Goal: Task Accomplishment & Management: Manage account settings

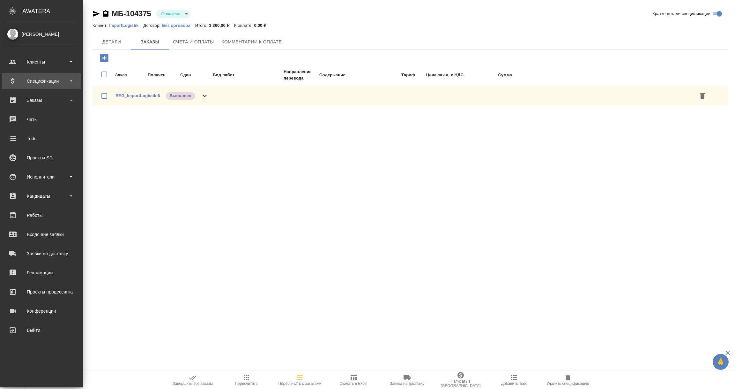
click at [42, 80] on div "Спецификации" at bounding box center [41, 81] width 73 height 10
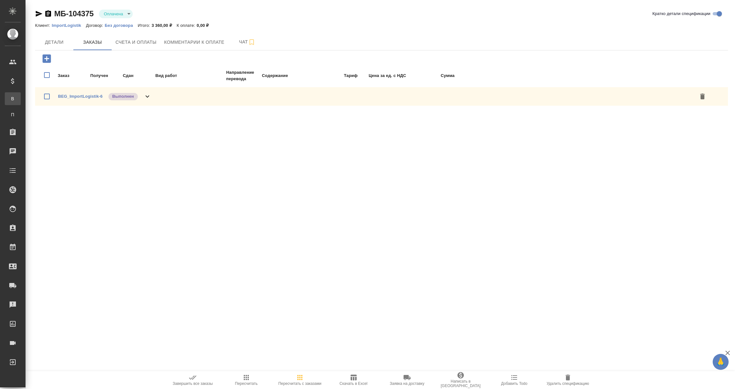
click at [10, 101] on div "Все спецификации" at bounding box center [5, 98] width 10 height 6
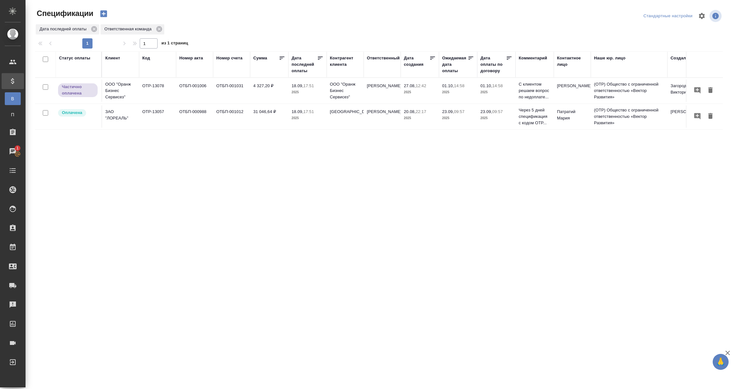
click at [160, 94] on td "OTP-13078" at bounding box center [157, 90] width 37 height 22
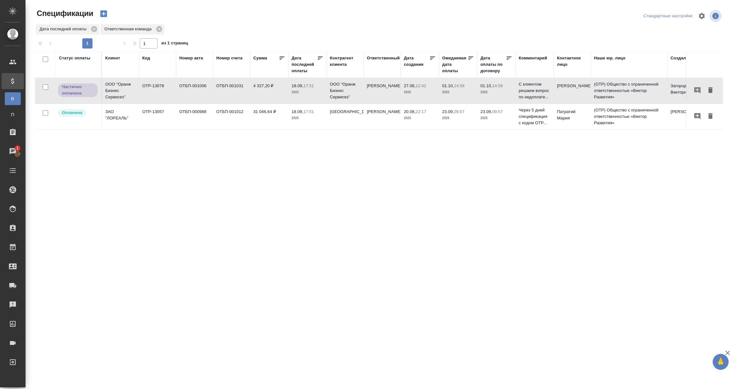
click at [160, 94] on td "OTP-13078" at bounding box center [157, 90] width 37 height 22
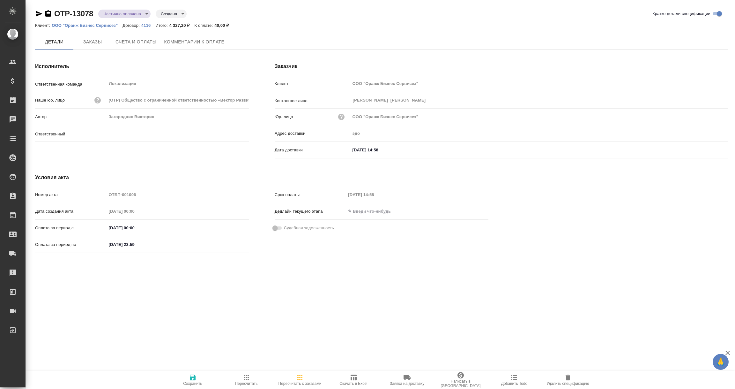
type input "[PERSON_NAME]"
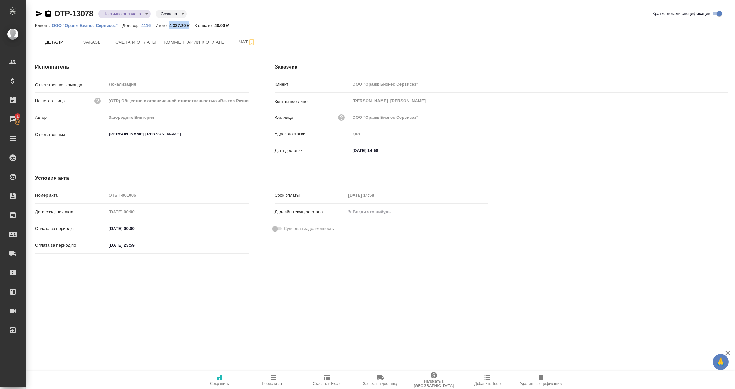
drag, startPoint x: 169, startPoint y: 24, endPoint x: 190, endPoint y: 25, distance: 20.4
click at [190, 25] on p "4 327,20 ₽" at bounding box center [181, 25] width 25 height 5
copy p "4 327,20 ₽"
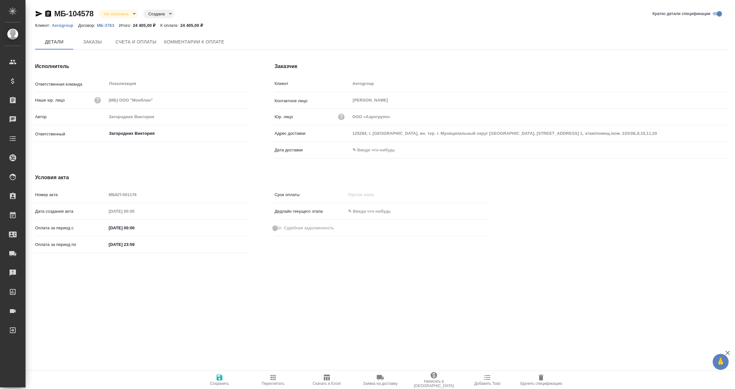
click at [377, 149] on input "text" at bounding box center [378, 149] width 56 height 9
click at [711, 146] on icon "button" at bounding box center [710, 149] width 6 height 6
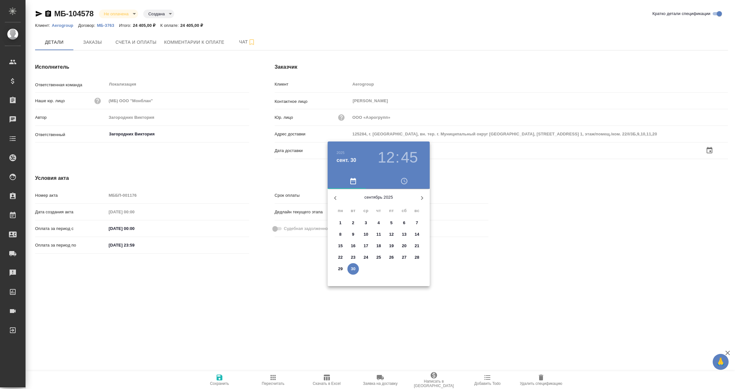
click at [355, 270] on p "30" at bounding box center [353, 269] width 5 height 6
type input "30.09.2025 12:45"
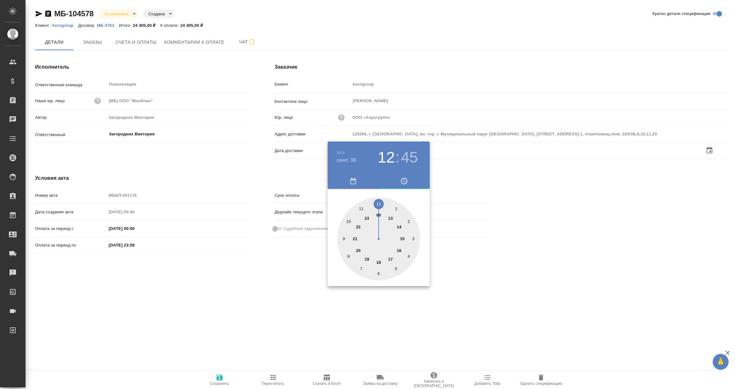
click at [307, 307] on div at bounding box center [367, 194] width 735 height 389
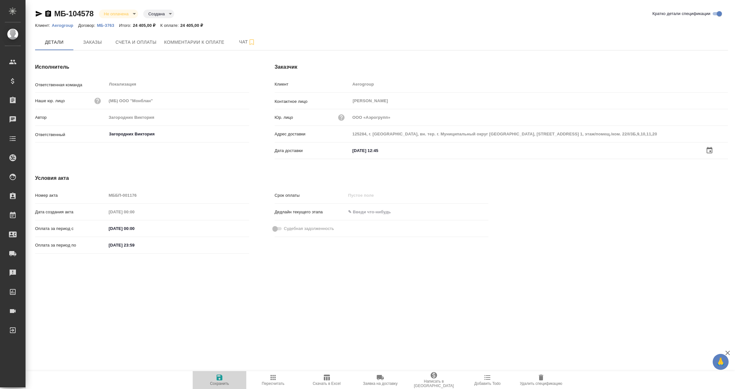
click at [215, 379] on span "Сохранить" at bounding box center [220, 379] width 46 height 12
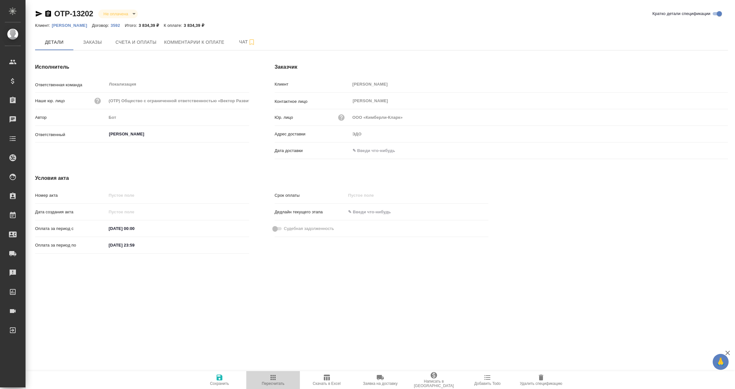
click at [273, 378] on icon "button" at bounding box center [273, 377] width 8 height 8
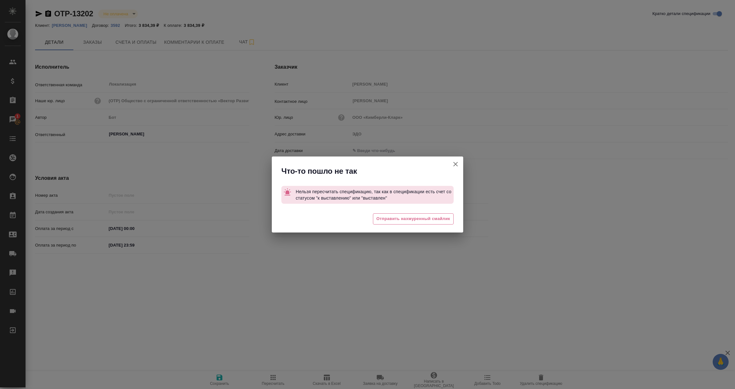
click at [457, 162] on icon "button" at bounding box center [455, 164] width 4 height 4
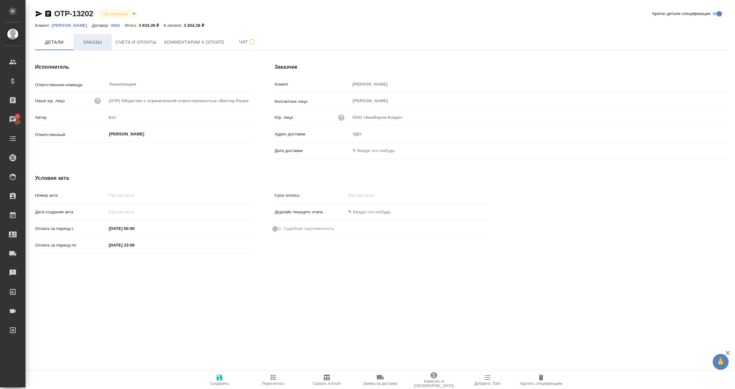
click at [79, 41] on span "Заказы" at bounding box center [92, 42] width 31 height 8
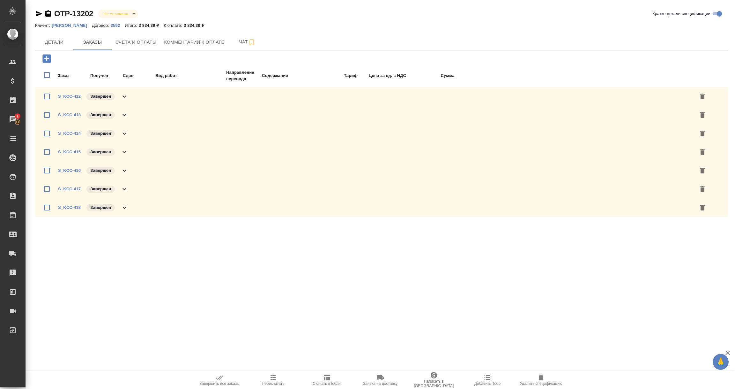
click at [125, 95] on icon at bounding box center [125, 96] width 4 height 2
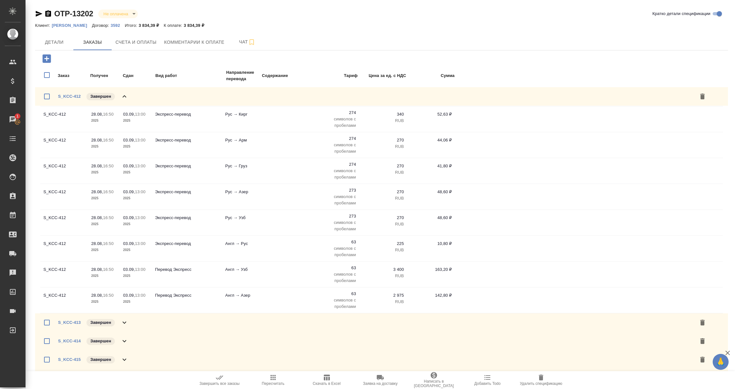
click at [125, 95] on icon at bounding box center [125, 96] width 4 height 2
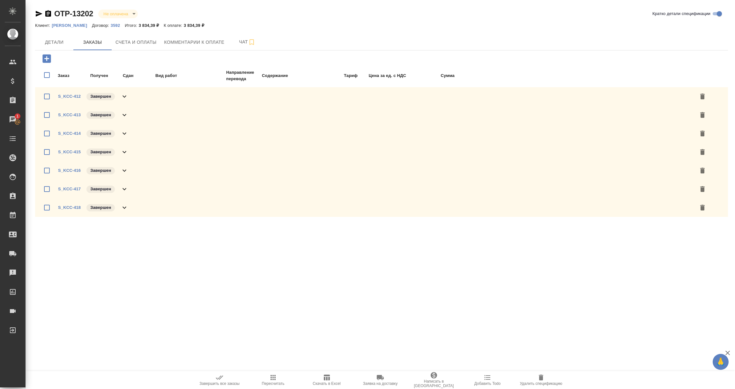
click at [125, 112] on icon at bounding box center [125, 115] width 8 height 8
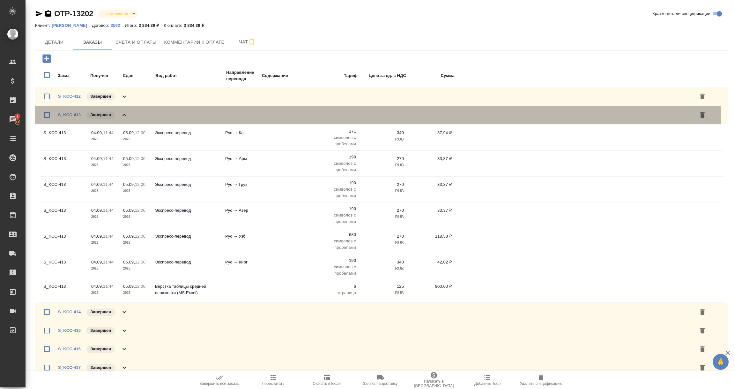
click at [125, 112] on icon at bounding box center [125, 115] width 8 height 8
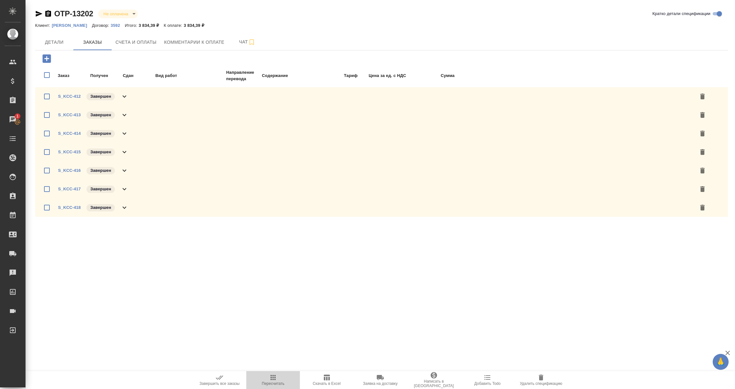
click at [272, 376] on icon "button" at bounding box center [273, 377] width 8 height 8
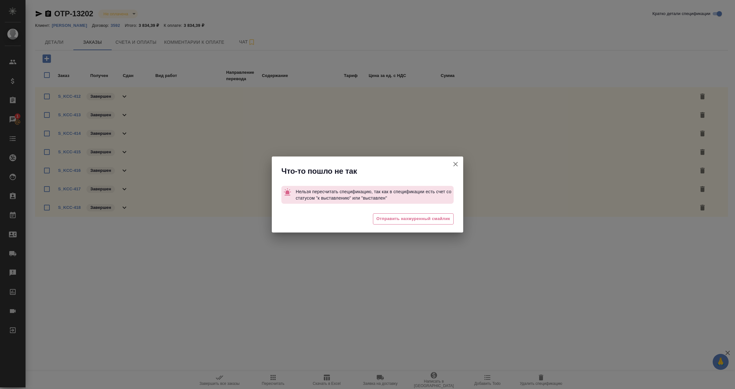
click at [455, 161] on icon "button" at bounding box center [456, 164] width 8 height 8
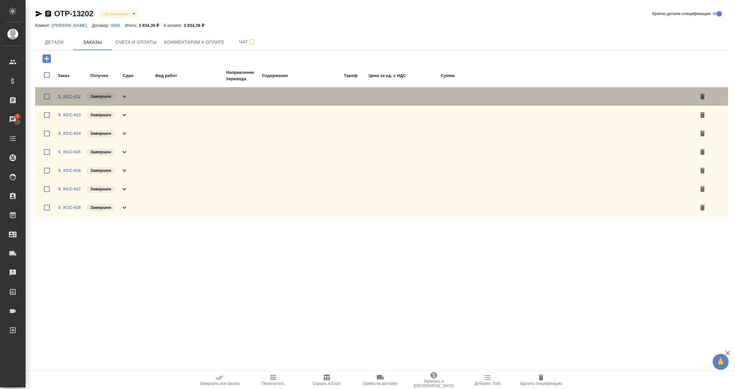
click at [69, 95] on link "S_KCC-412" at bounding box center [69, 96] width 23 height 5
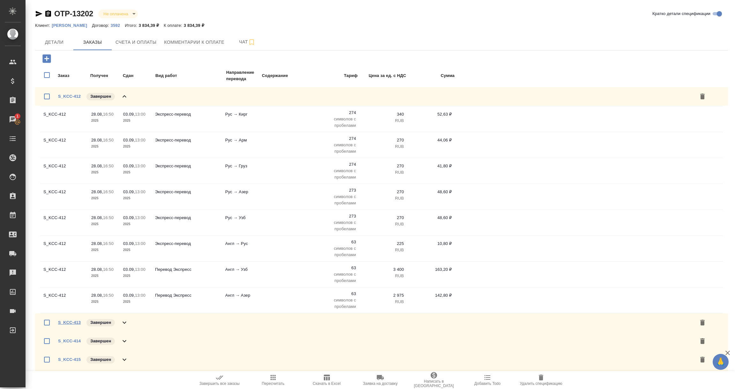
click at [66, 323] on link "S_KCC-413" at bounding box center [69, 322] width 23 height 5
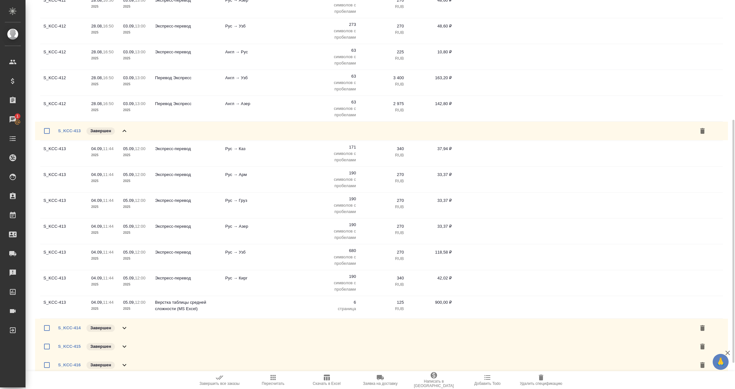
scroll to position [233, 0]
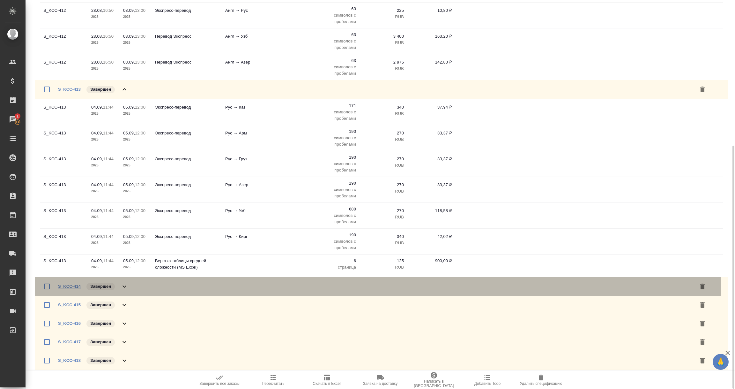
click at [69, 287] on link "S_KCC-414" at bounding box center [69, 286] width 23 height 5
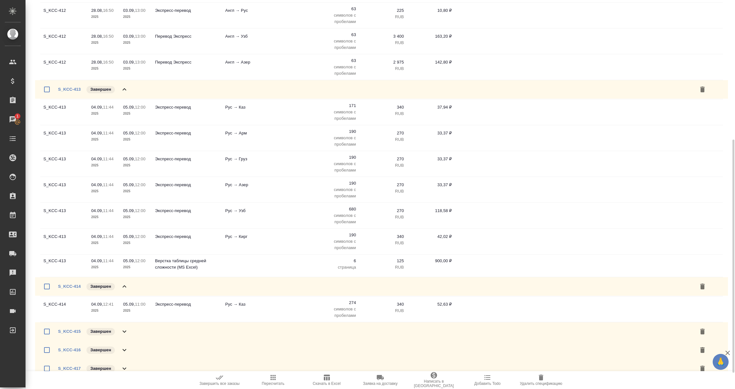
scroll to position [259, 0]
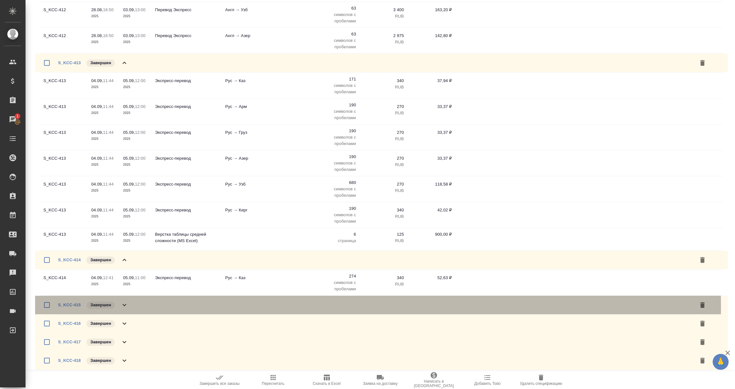
click at [124, 306] on icon at bounding box center [125, 305] width 8 height 8
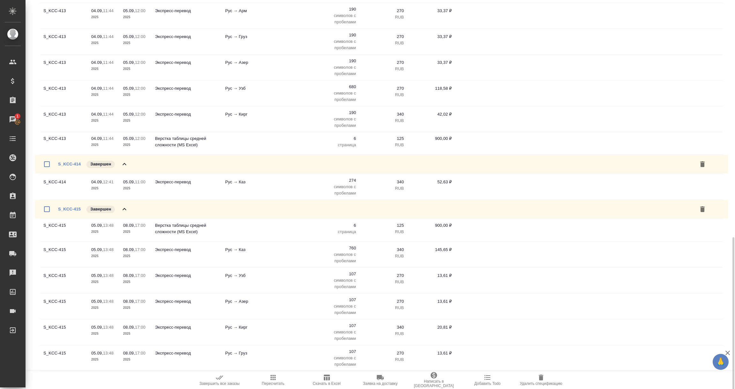
scroll to position [403, 0]
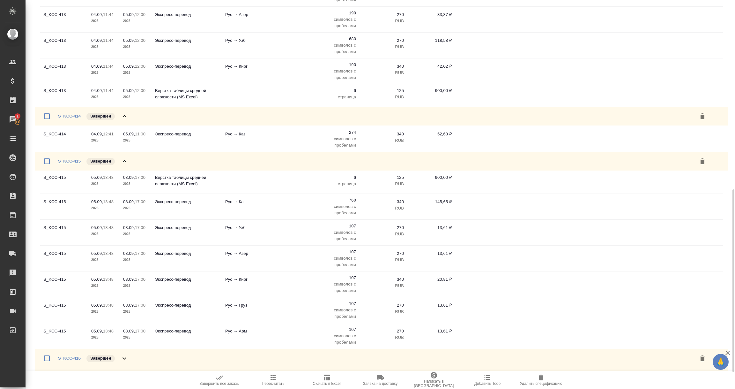
click at [67, 160] on link "S_KCC-415" at bounding box center [69, 161] width 23 height 5
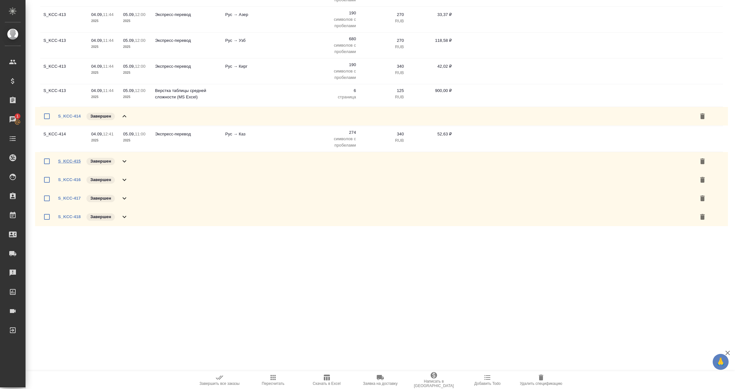
click at [70, 161] on link "S_KCC-415" at bounding box center [69, 161] width 23 height 5
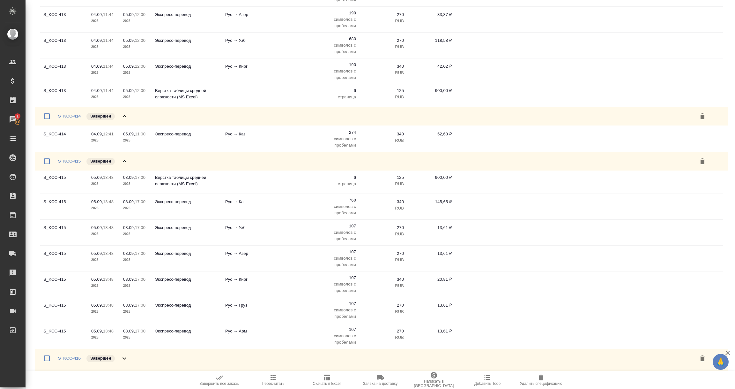
scroll to position [438, 0]
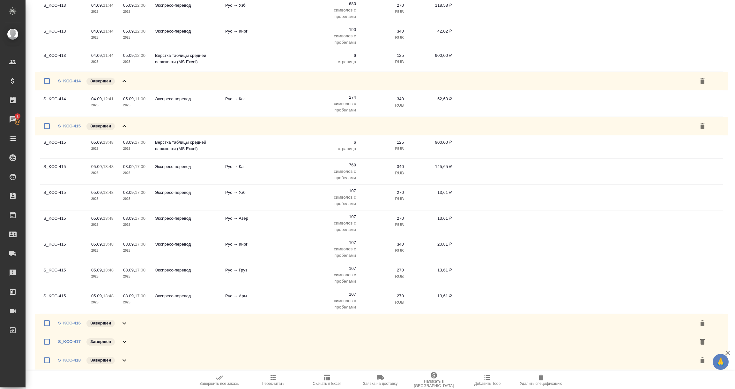
click at [71, 321] on link "S_KCC-416" at bounding box center [69, 322] width 23 height 5
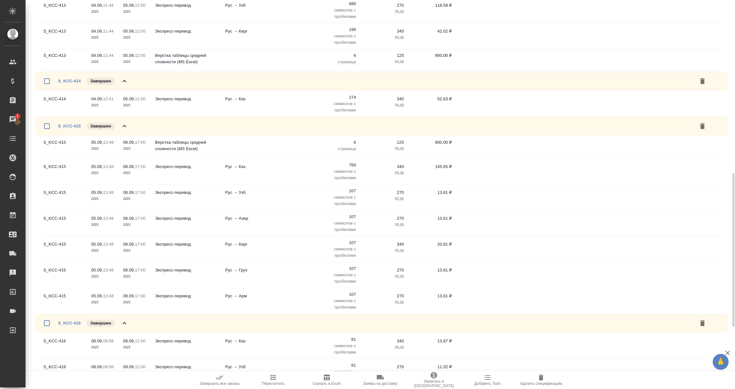
scroll to position [595, 0]
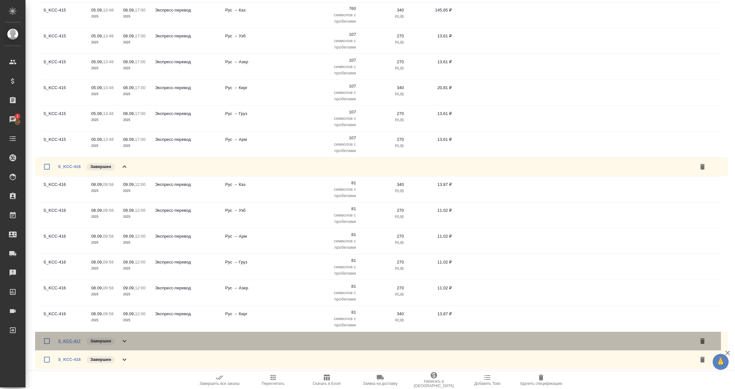
click at [66, 343] on link "S_KCC-417" at bounding box center [69, 340] width 23 height 5
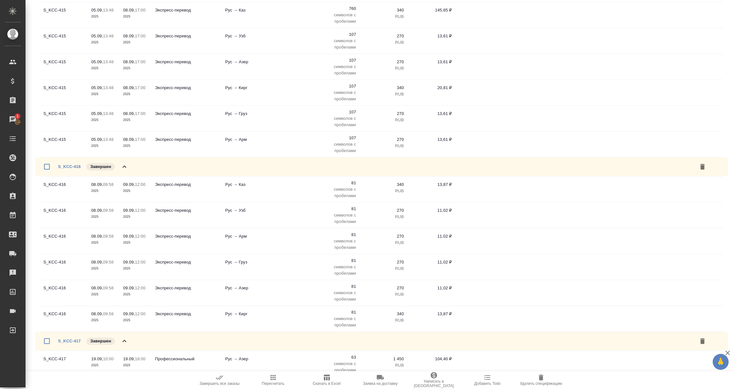
scroll to position [751, 0]
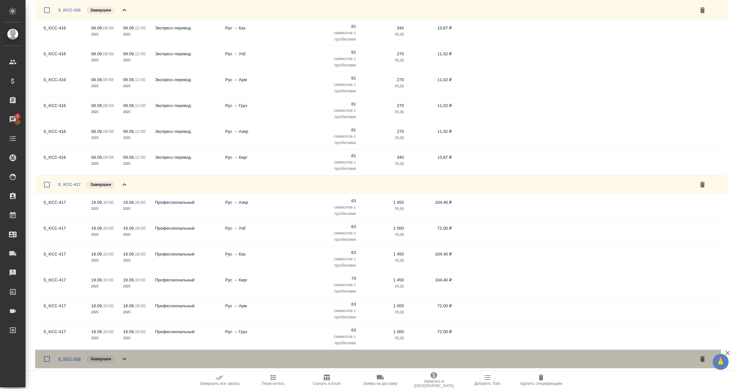
click at [64, 361] on link "S_KCC-418" at bounding box center [69, 358] width 23 height 5
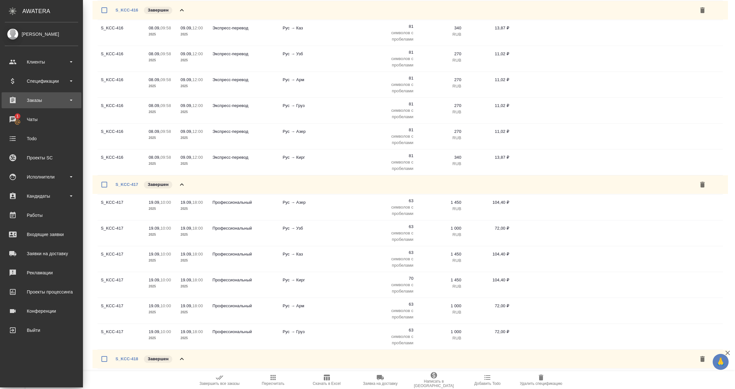
click at [36, 99] on div "Заказы" at bounding box center [41, 100] width 73 height 10
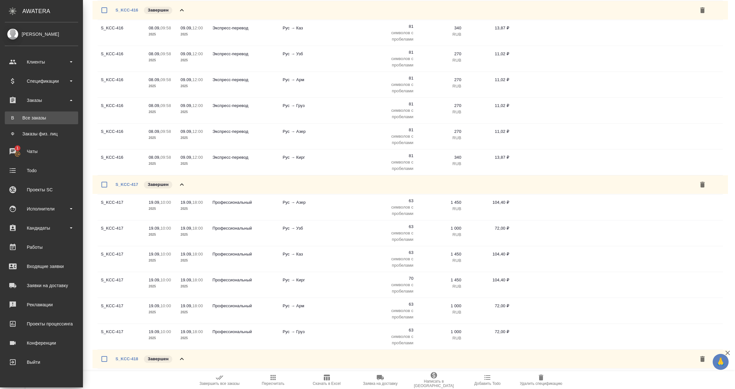
click at [34, 114] on link "В Все заказы" at bounding box center [41, 117] width 73 height 13
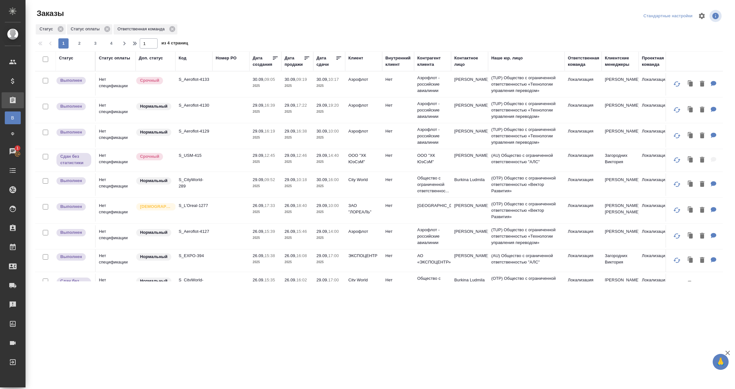
click at [349, 181] on p "City World" at bounding box center [363, 179] width 31 height 6
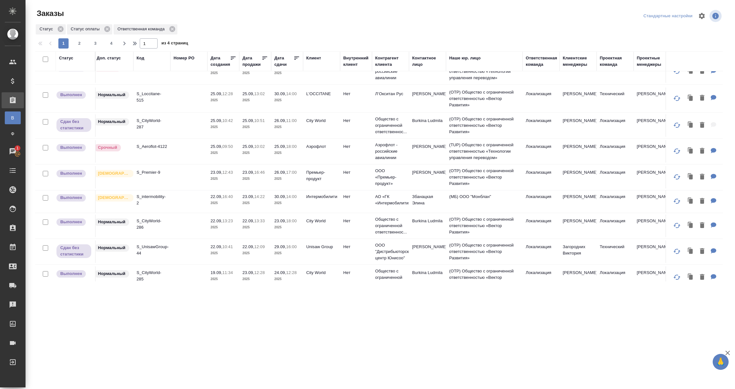
scroll to position [239, 0]
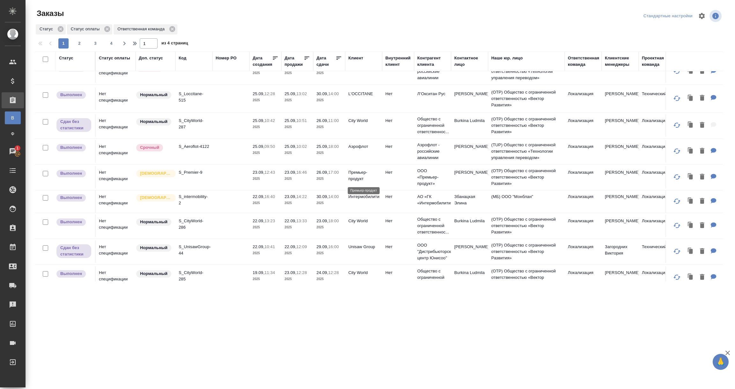
click at [354, 181] on p "Премьер-продукт" at bounding box center [363, 175] width 31 height 13
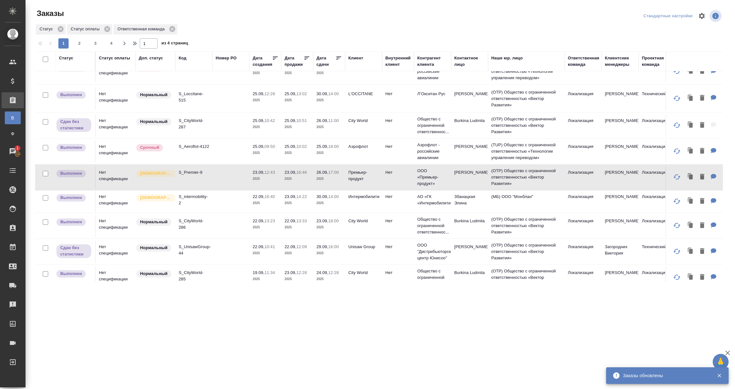
click at [224, 211] on td at bounding box center [231, 201] width 37 height 22
click at [224, 208] on td at bounding box center [231, 201] width 37 height 22
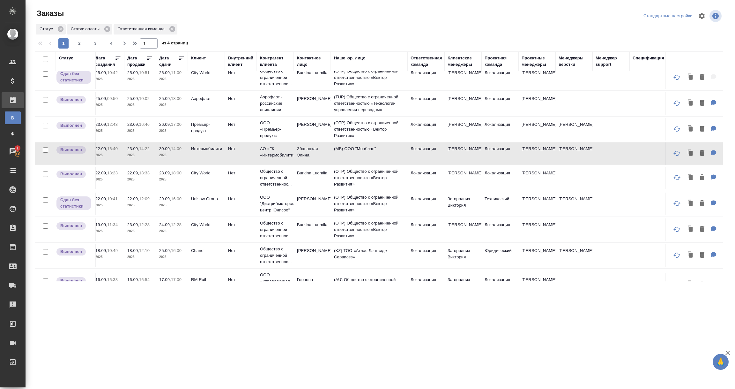
scroll to position [287, 0]
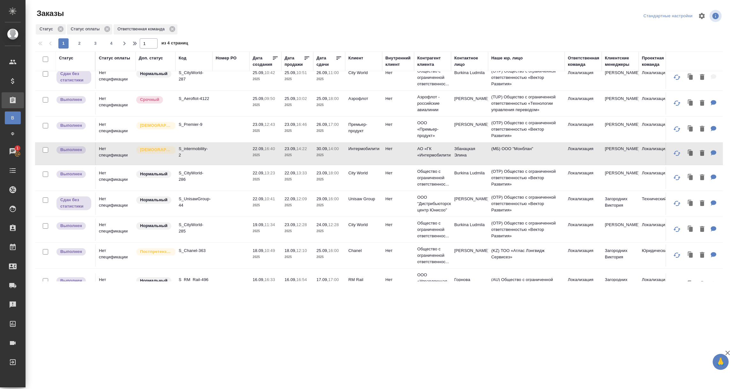
click at [361, 207] on td "Unisaw Group" at bounding box center [363, 203] width 37 height 22
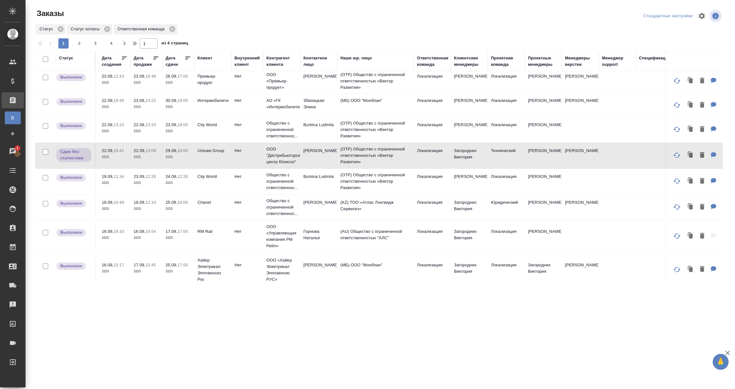
scroll to position [335, 0]
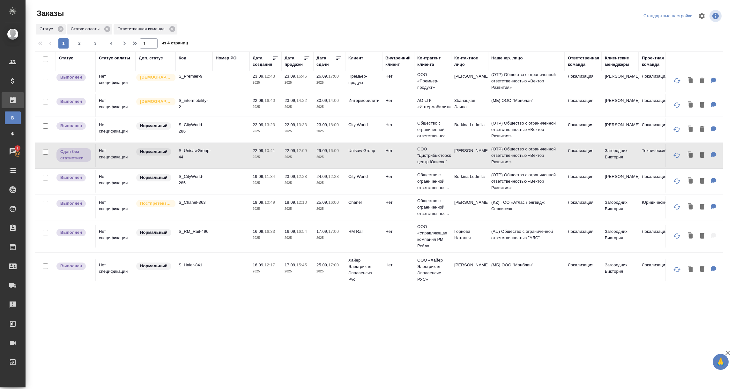
click at [353, 239] on td "RM Rail" at bounding box center [363, 236] width 37 height 22
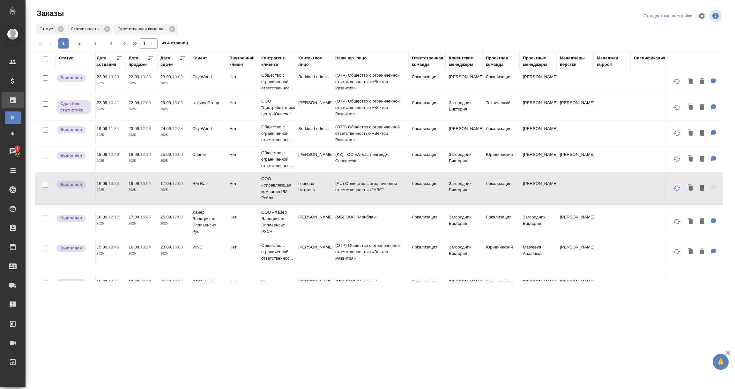
scroll to position [383, 0]
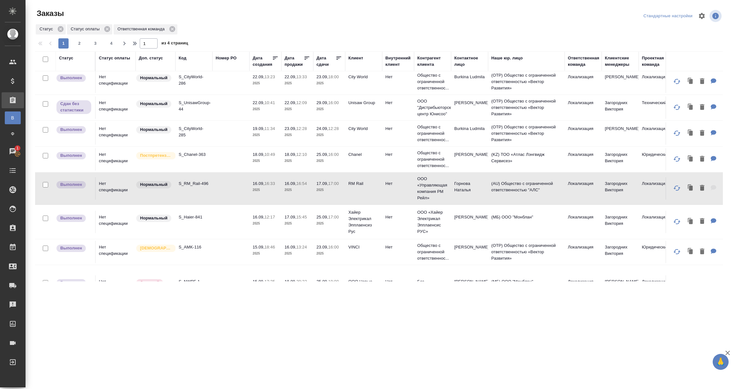
click at [213, 227] on td at bounding box center [231, 222] width 37 height 22
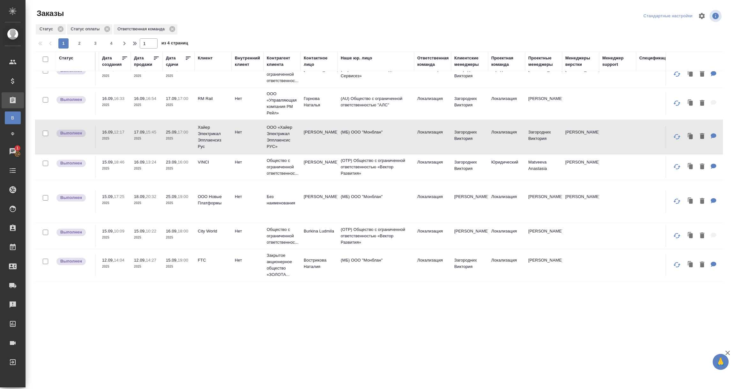
scroll to position [476, 0]
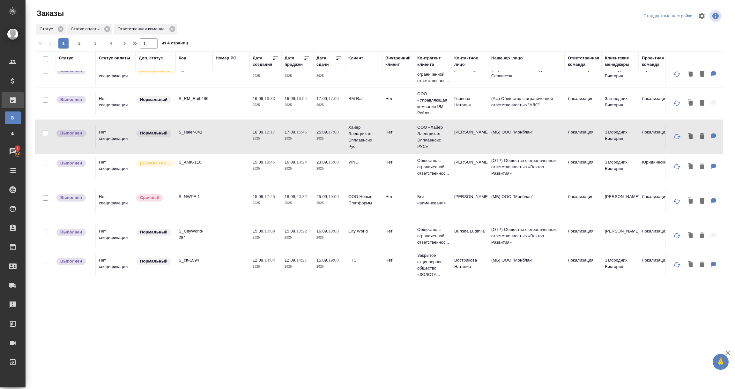
click at [215, 198] on td at bounding box center [231, 201] width 37 height 22
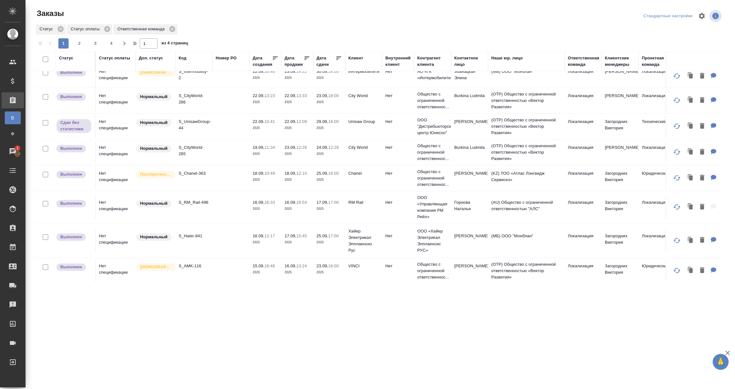
scroll to position [237, 0]
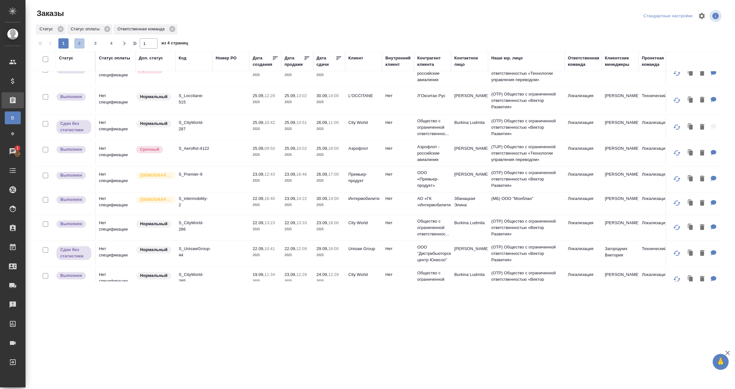
click at [78, 41] on span "2" at bounding box center [79, 43] width 10 height 6
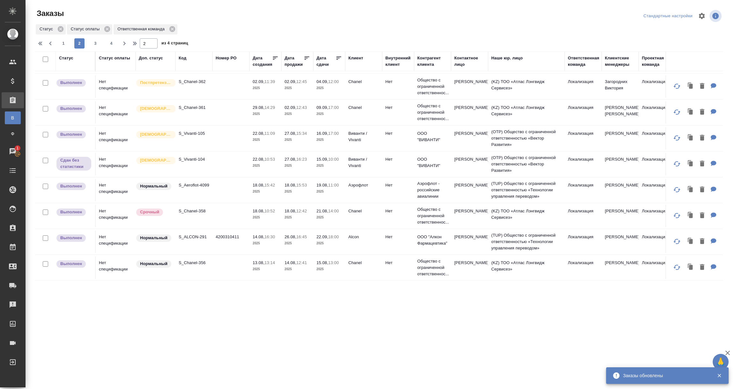
scroll to position [0, 0]
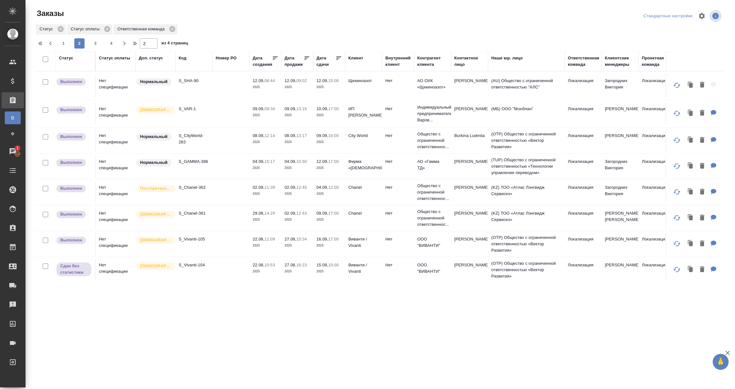
click at [355, 83] on p "Щекиноазот" at bounding box center [363, 81] width 31 height 6
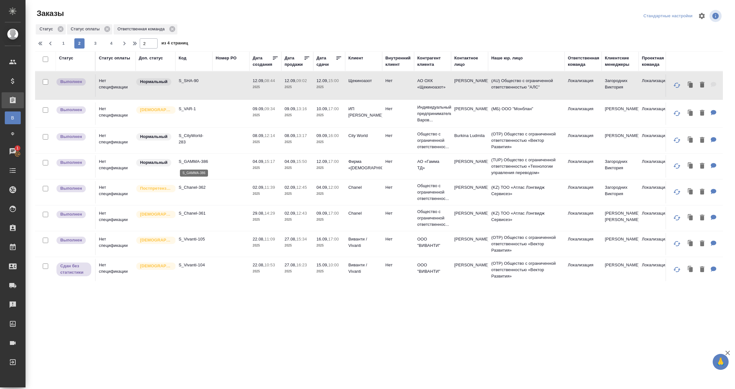
click at [204, 162] on p "S_GAMMA-386" at bounding box center [194, 161] width 31 height 6
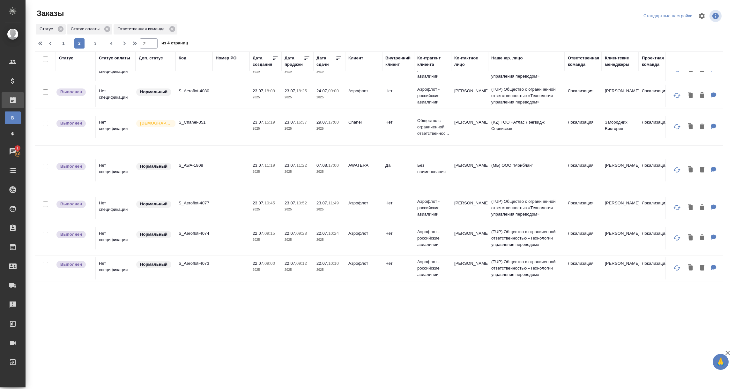
scroll to position [529, 0]
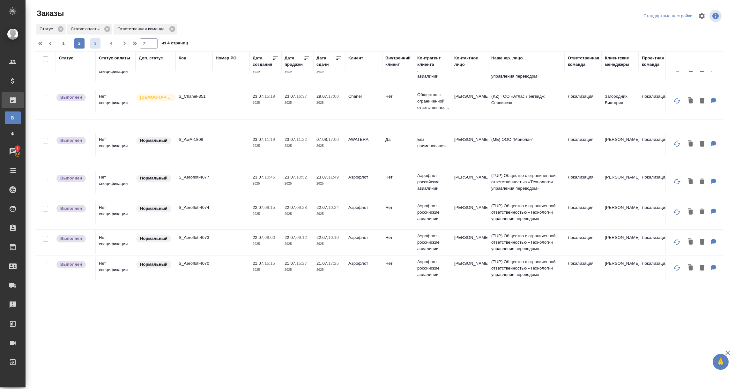
click at [93, 43] on span "3" at bounding box center [95, 43] width 10 height 6
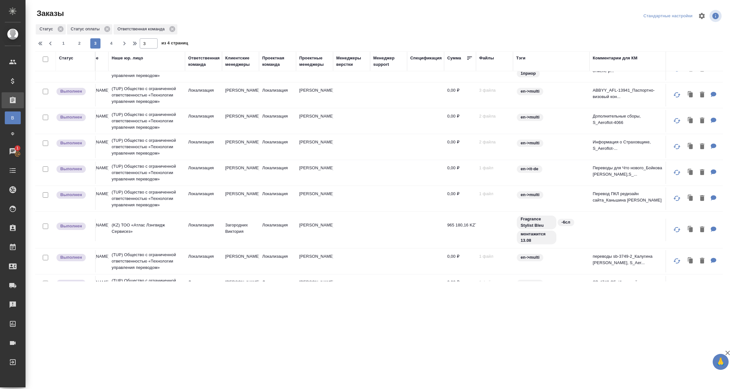
scroll to position [0, 380]
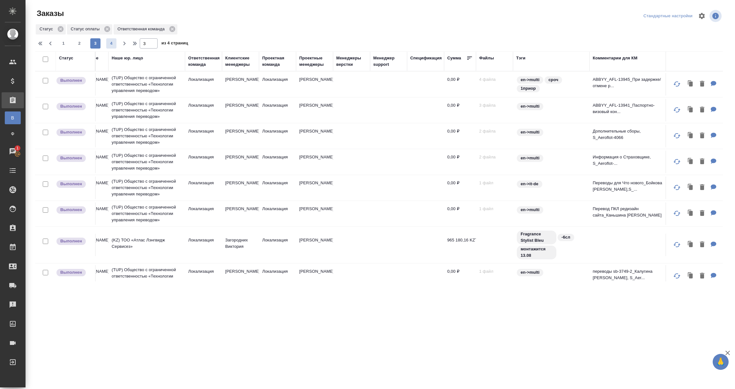
click at [110, 41] on span "4" at bounding box center [111, 43] width 10 height 6
type input "4"
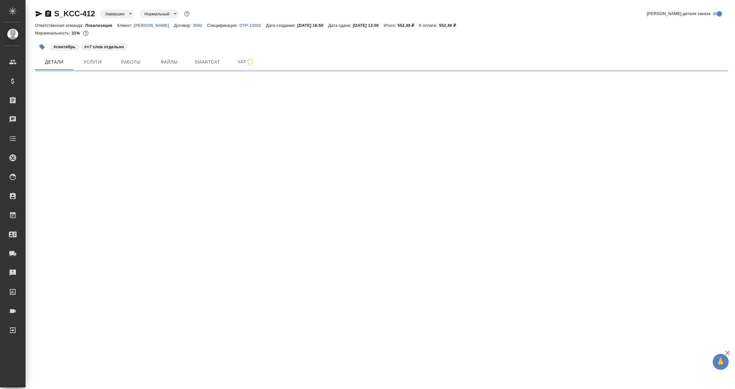
select select "RU"
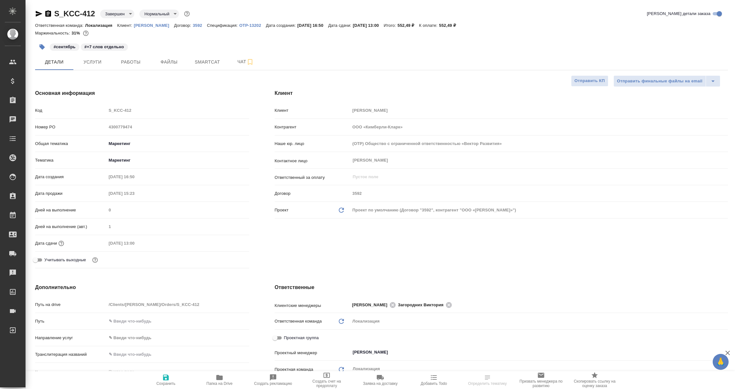
type textarea "x"
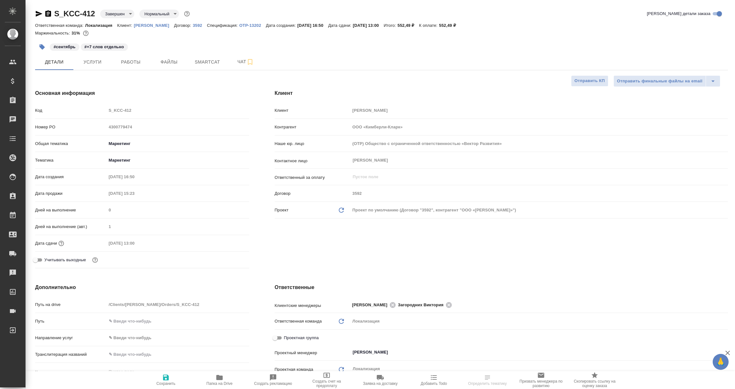
type textarea "x"
select select "RU"
type textarea "x"
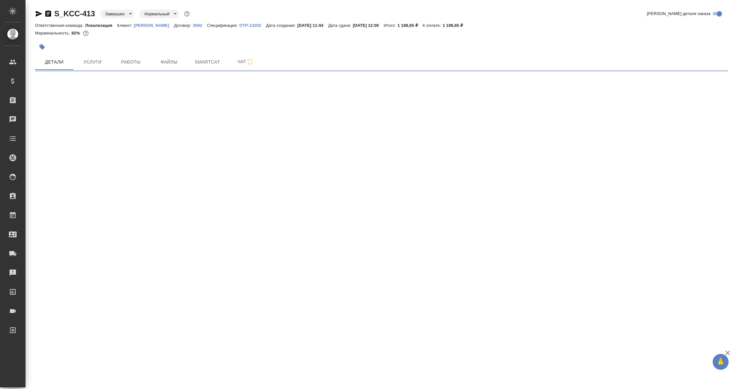
select select "RU"
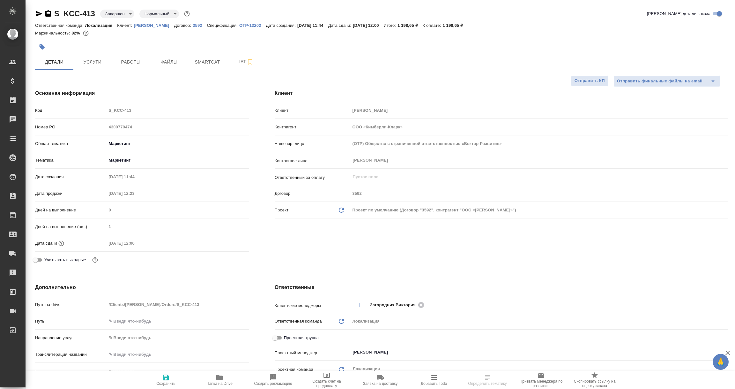
type textarea "x"
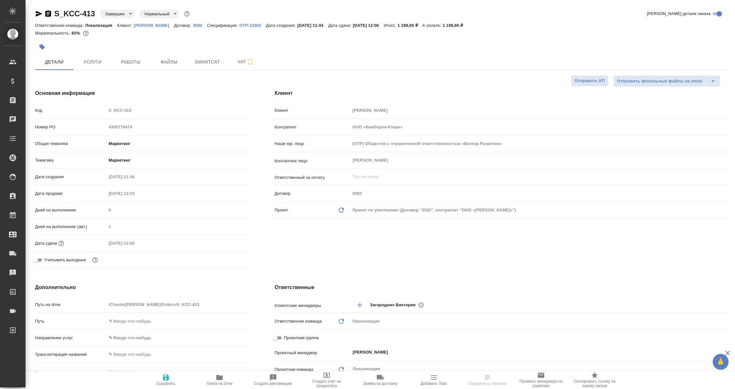
type textarea "x"
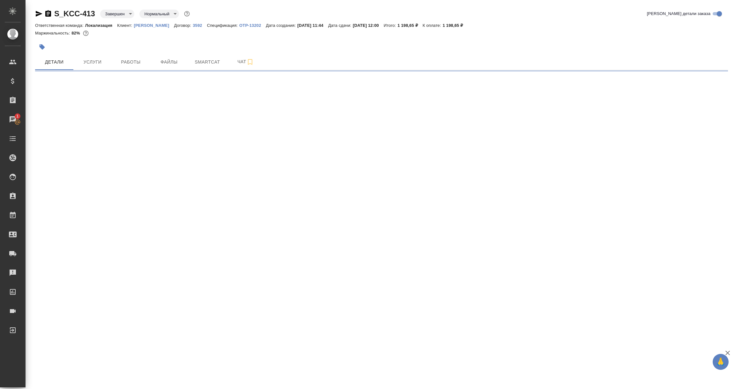
select select "RU"
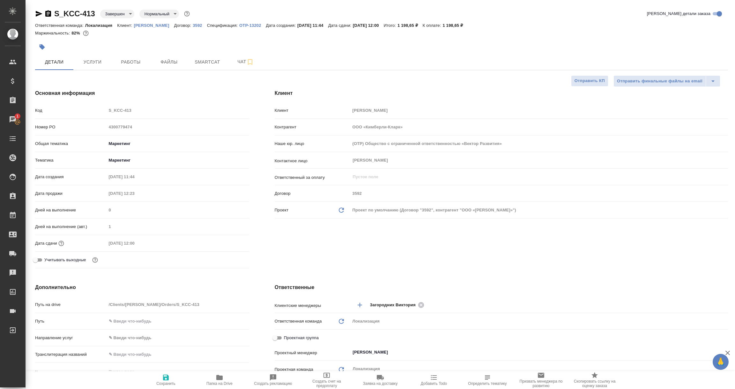
type textarea "x"
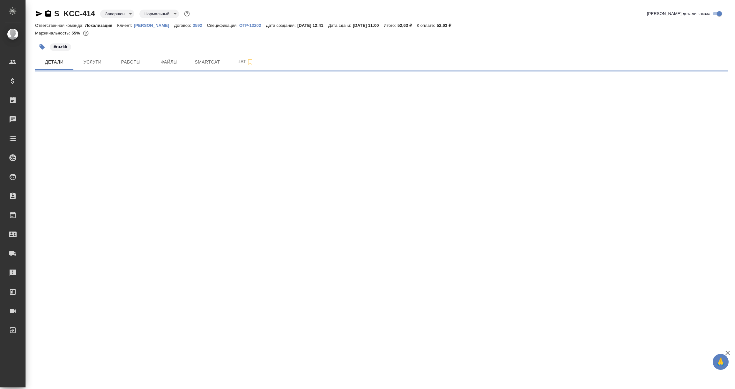
select select "RU"
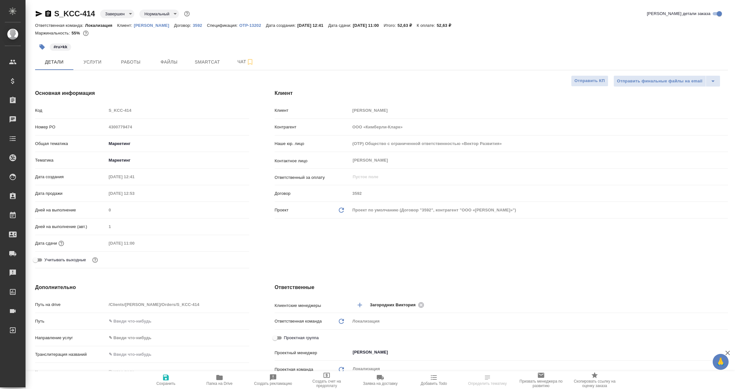
type textarea "x"
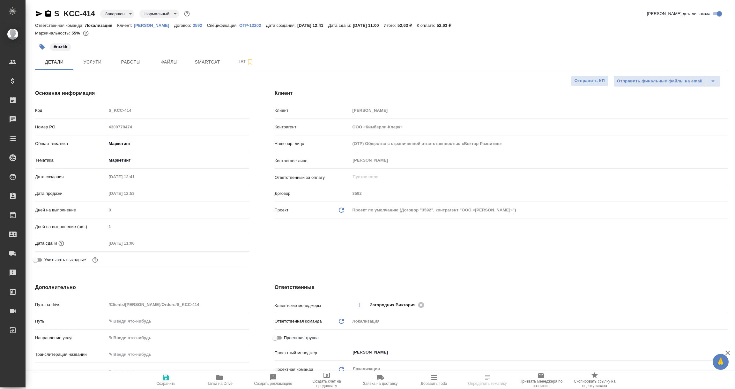
type textarea "x"
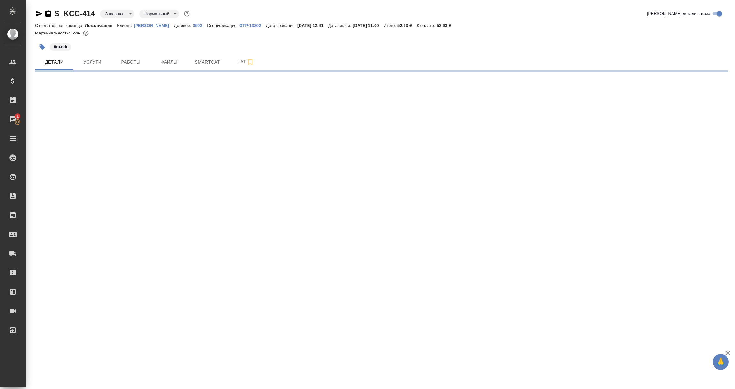
select select "RU"
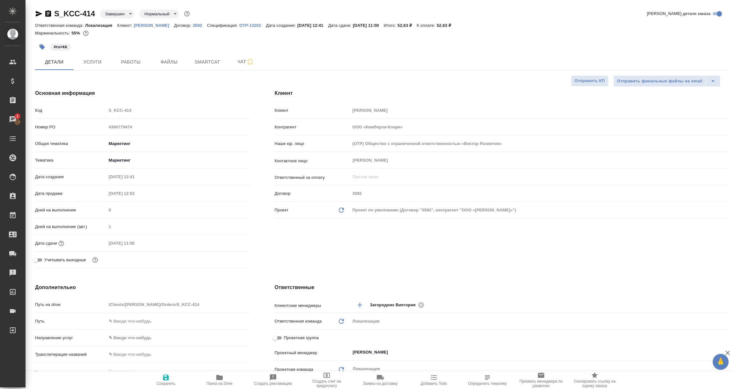
type textarea "x"
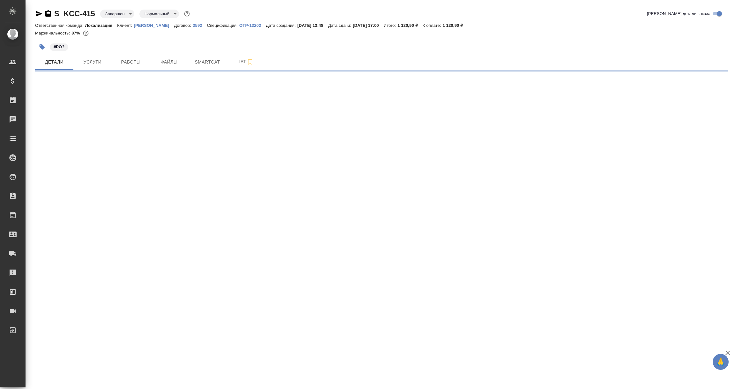
select select "RU"
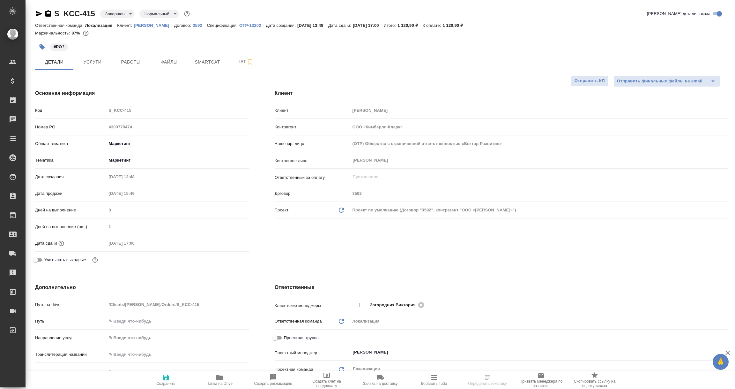
type textarea "x"
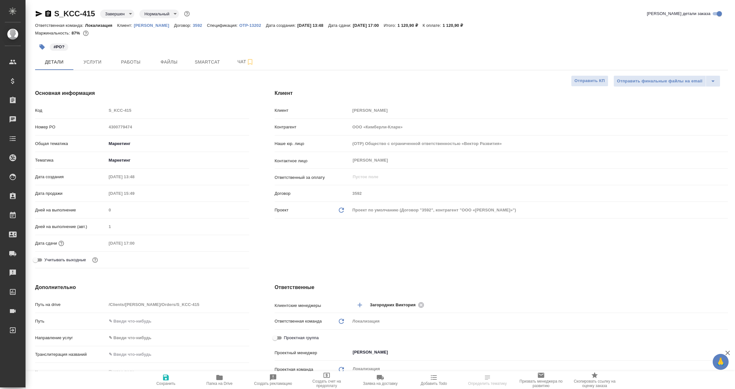
type textarea "x"
select select "RU"
type textarea "x"
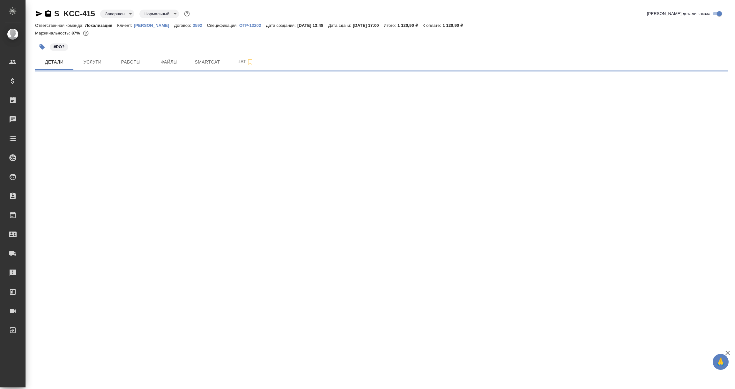
select select "RU"
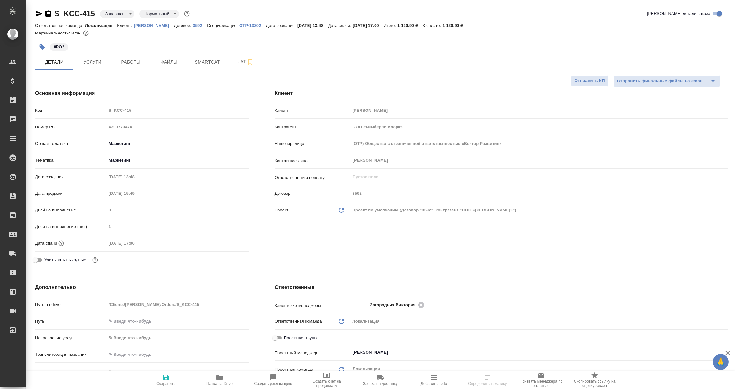
type textarea "x"
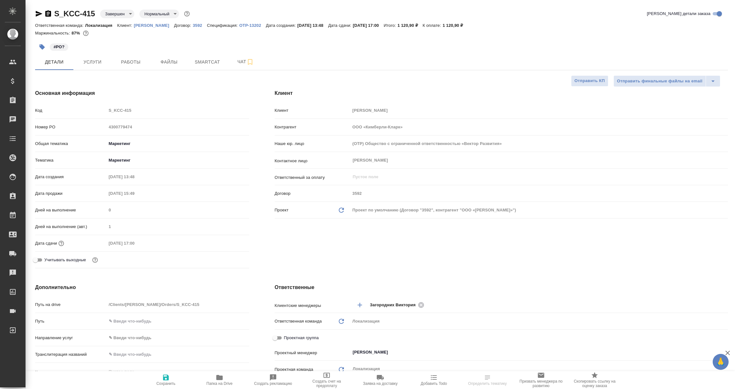
type textarea "x"
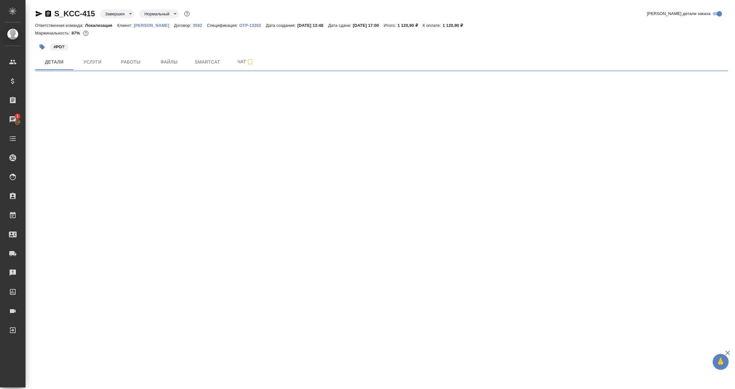
select select "RU"
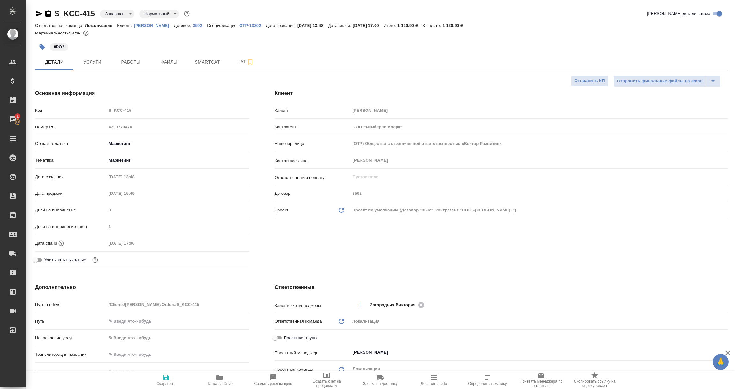
type textarea "x"
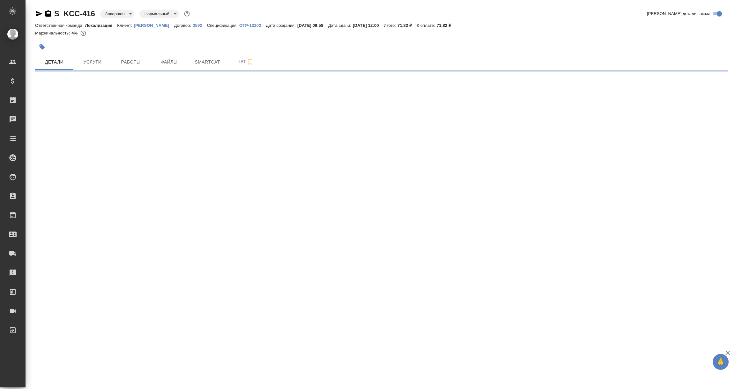
select select "RU"
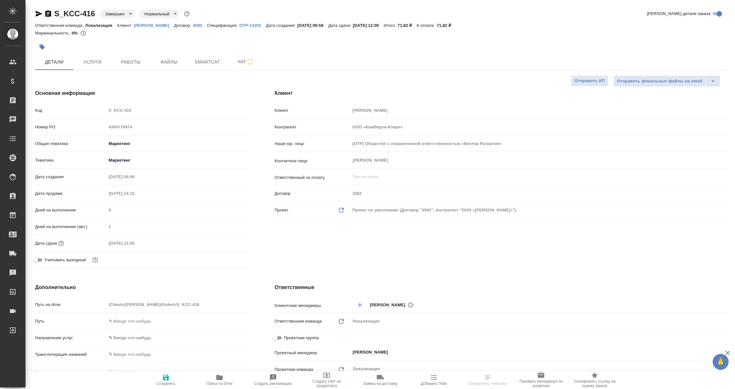
type textarea "x"
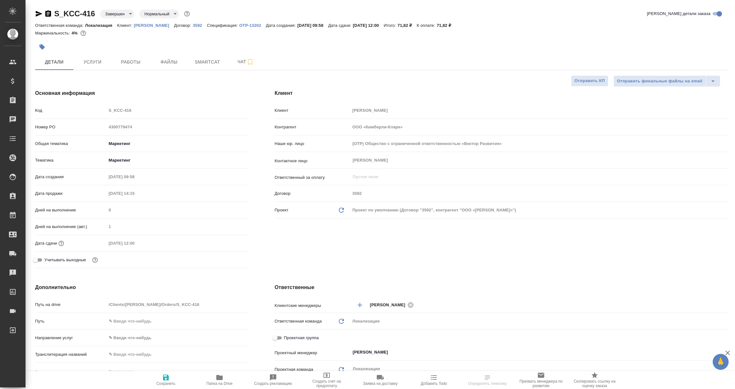
type textarea "x"
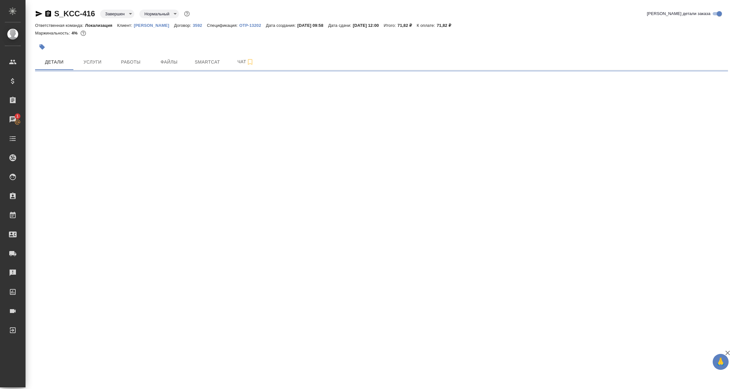
select select "RU"
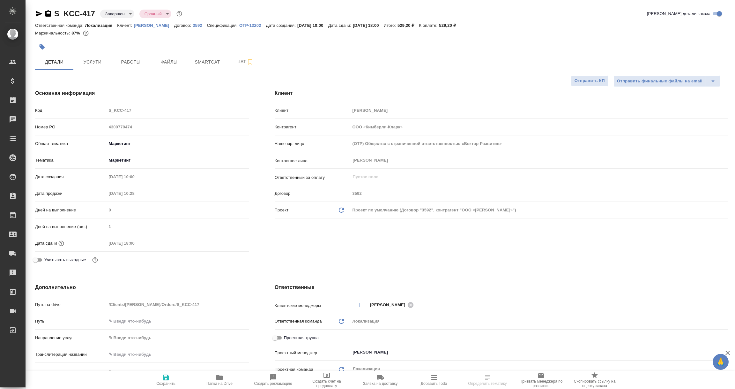
type textarea "x"
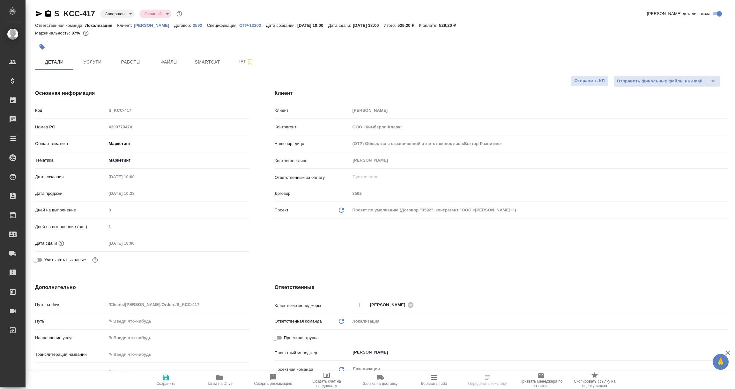
type textarea "x"
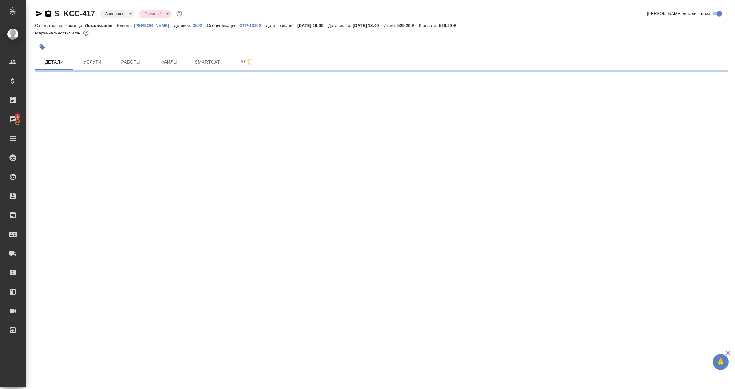
select select "RU"
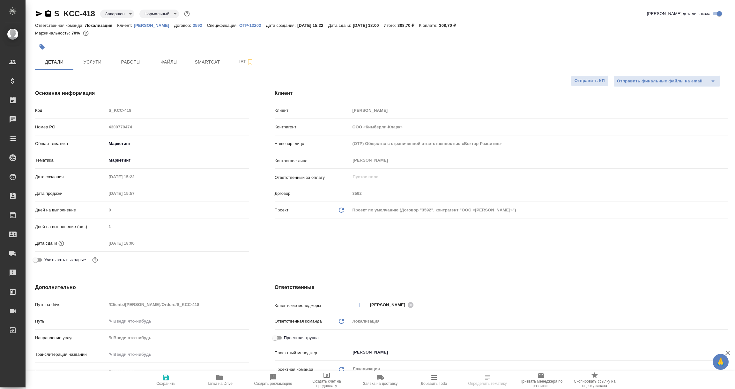
type textarea "x"
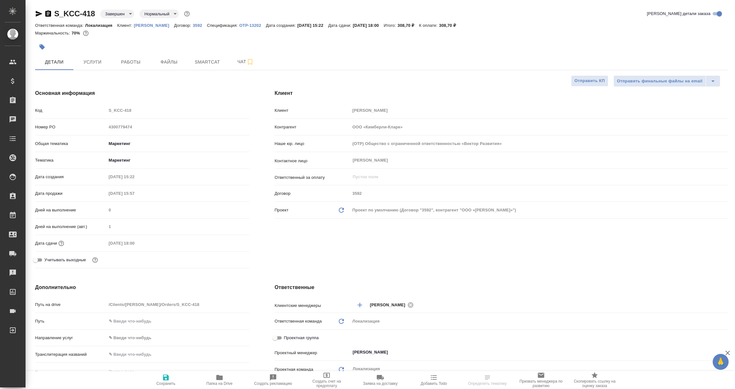
type textarea "x"
select select "RU"
type textarea "x"
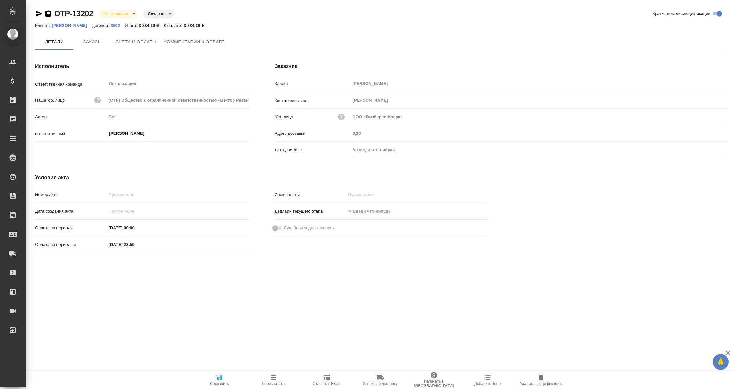
click at [377, 149] on input "text" at bounding box center [378, 149] width 56 height 9
click at [710, 150] on icon "button" at bounding box center [710, 150] width 8 height 8
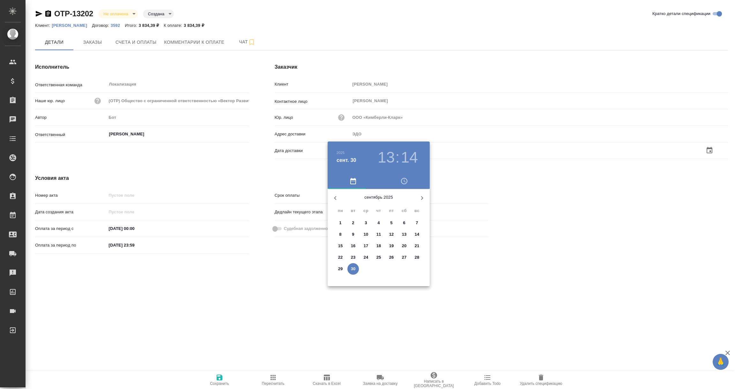
click at [353, 265] on button "30" at bounding box center [353, 268] width 11 height 11
type input "30.09.2025 13:14"
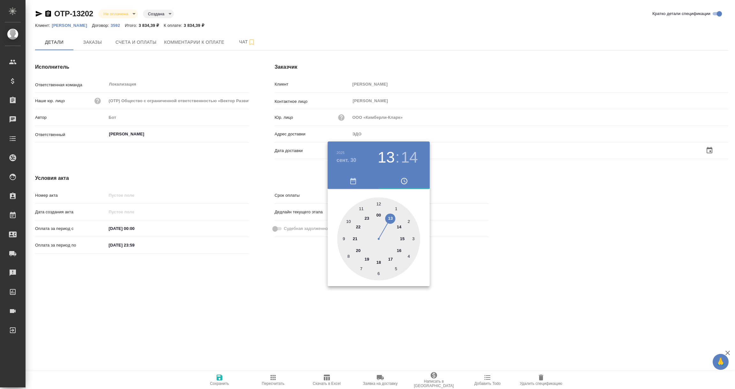
click at [304, 312] on div at bounding box center [367, 194] width 735 height 389
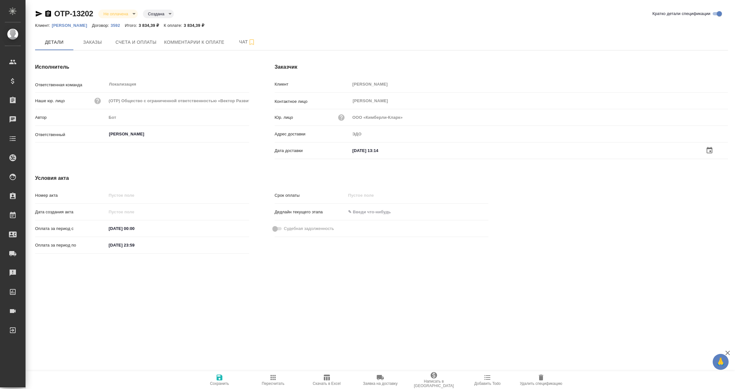
click at [221, 378] on icon "button" at bounding box center [220, 377] width 6 height 6
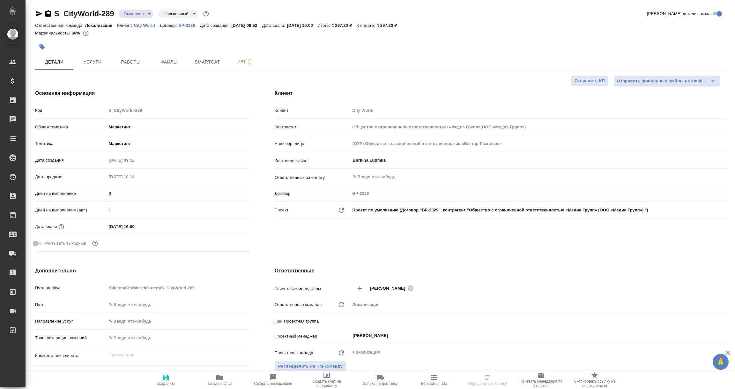
select select "RU"
type input "Общество с ограниченной ответственностью «Медиа Групп»(ООО «Медиа Групп»)"
click at [39, 14] on icon "button" at bounding box center [39, 14] width 7 height 6
select select "RU"
type textarea "x"
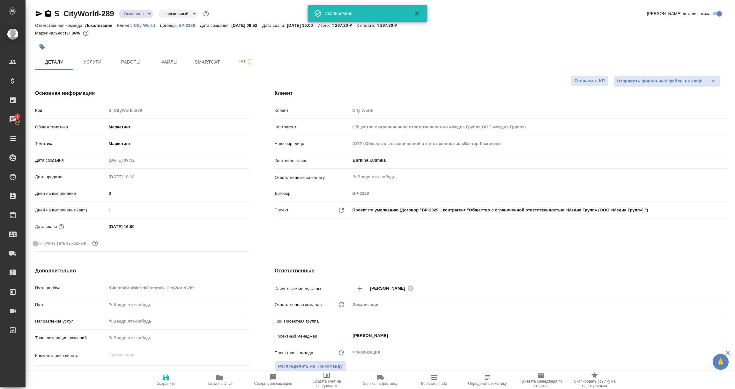
type textarea "x"
click at [146, 26] on p "City World" at bounding box center [147, 25] width 26 height 5
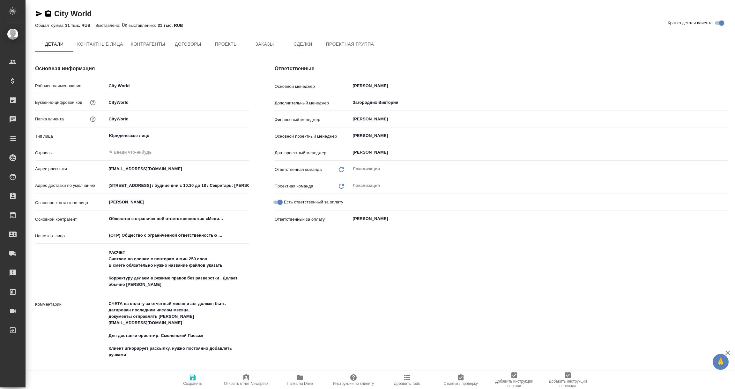
click at [35, 13] on icon "button" at bounding box center [39, 14] width 8 height 8
type input "Общество с ограниченной ответственностью «Медиа Групп»(ООО «Медиа Групп»)"
type textarea "x"
type input "Общество с ограниченной ответственностью «Медиа Групп»(ООО «Медиа Групп»)"
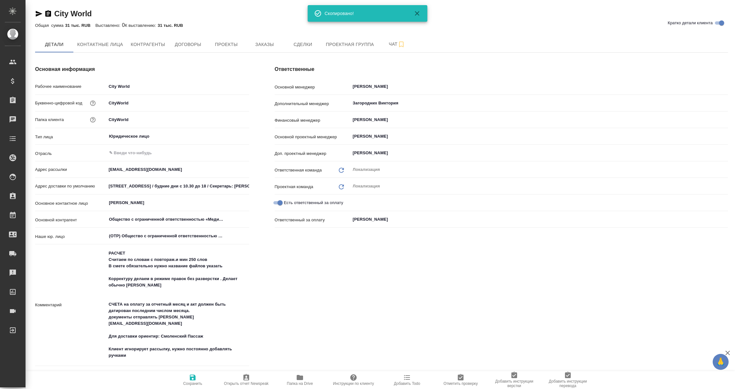
type textarea "x"
type input "Общество с ограниченной ответственностью «Медиа Групп»(ООО «Медиа Групп»)"
type textarea "x"
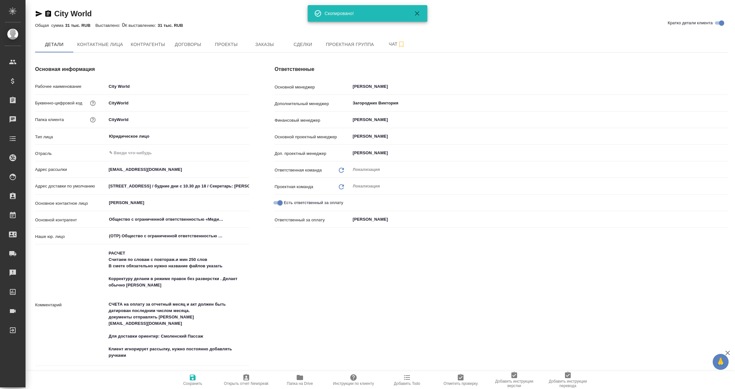
type input "Общество с ограниченной ответственностью «Медиа Групп»(ООО «Медиа Групп»)"
type textarea "x"
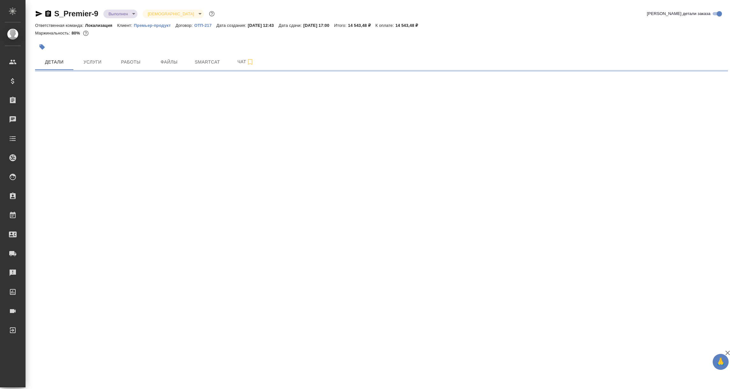
select select "RU"
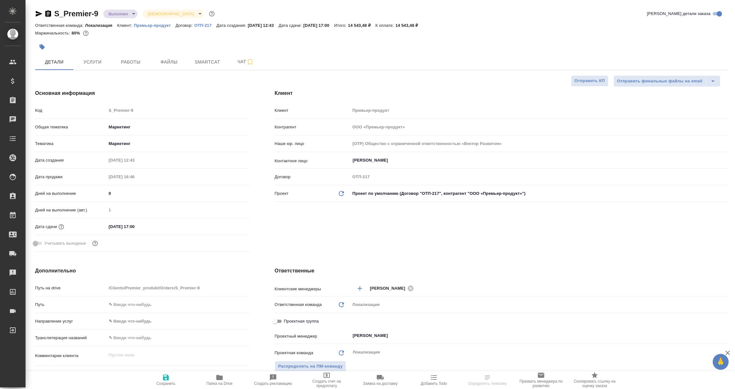
type textarea "x"
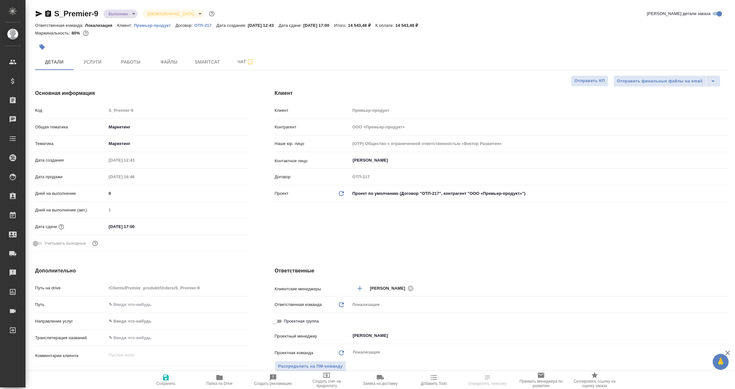
type textarea "x"
click at [47, 14] on icon "button" at bounding box center [48, 14] width 8 height 8
select select "RU"
type textarea "x"
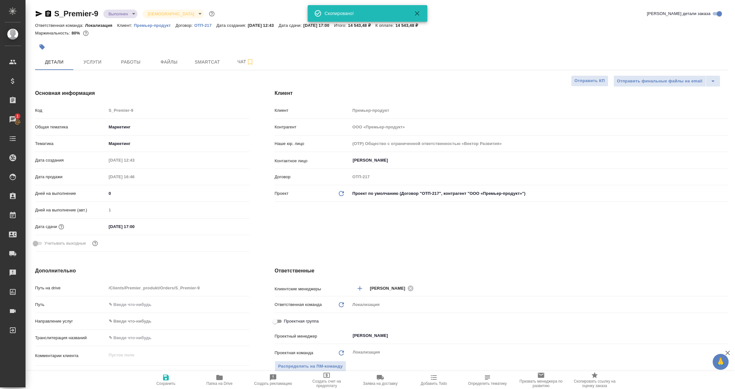
type textarea "x"
click at [37, 15] on icon "button" at bounding box center [39, 14] width 7 height 6
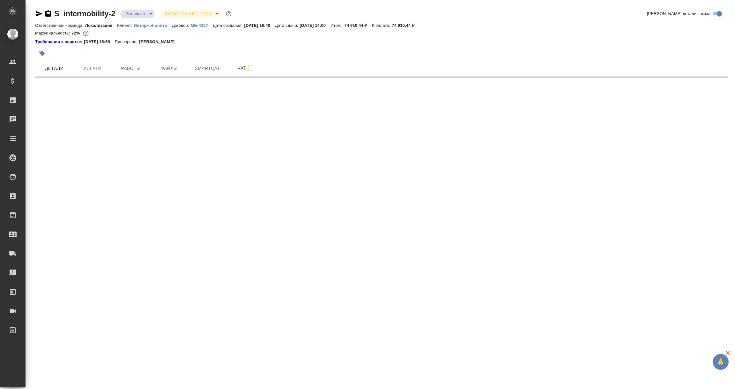
select select "RU"
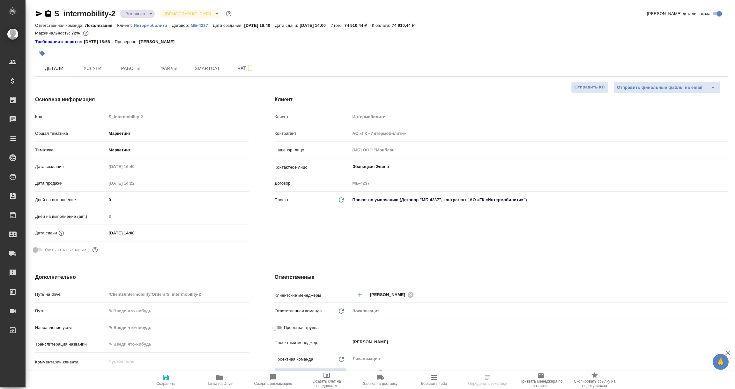
type textarea "x"
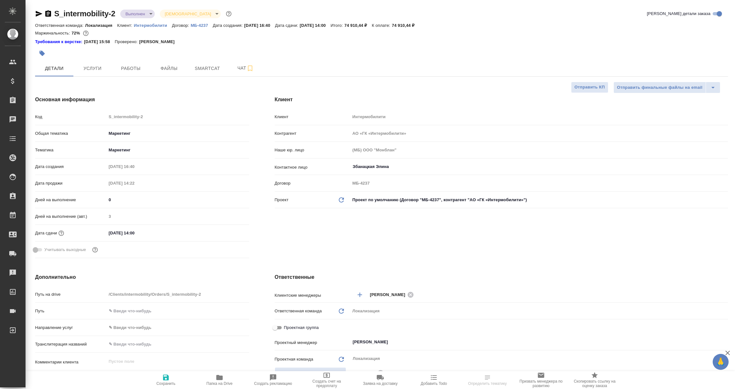
type textarea "x"
click at [47, 12] on icon "button" at bounding box center [48, 14] width 8 height 8
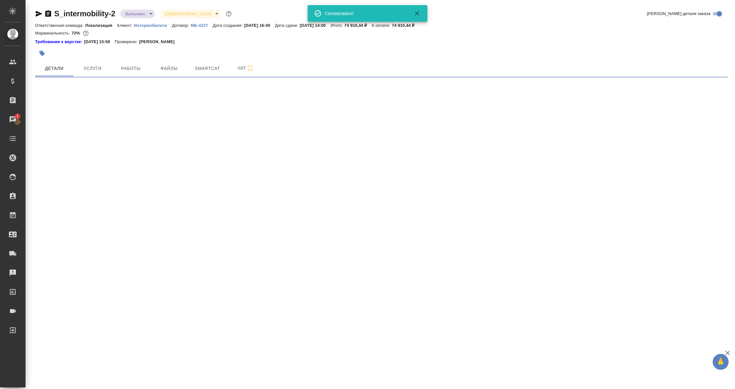
select select "RU"
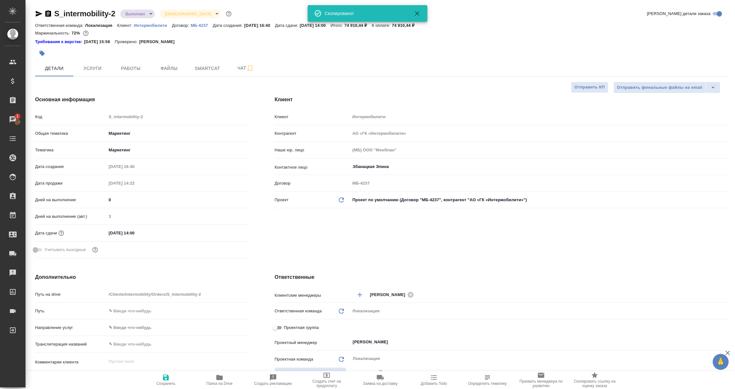
type textarea "x"
click at [40, 15] on icon "button" at bounding box center [39, 14] width 8 height 8
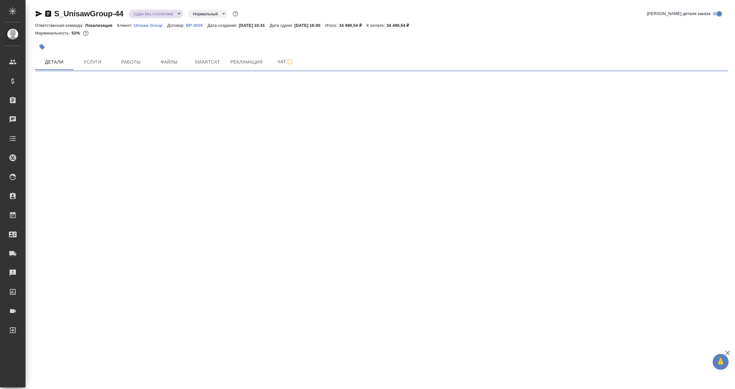
select select "RU"
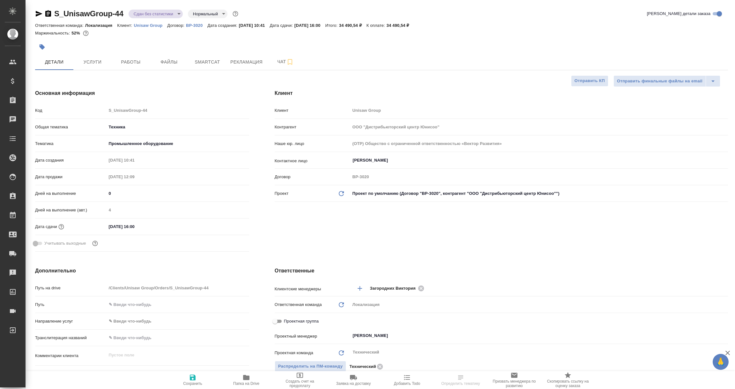
type textarea "x"
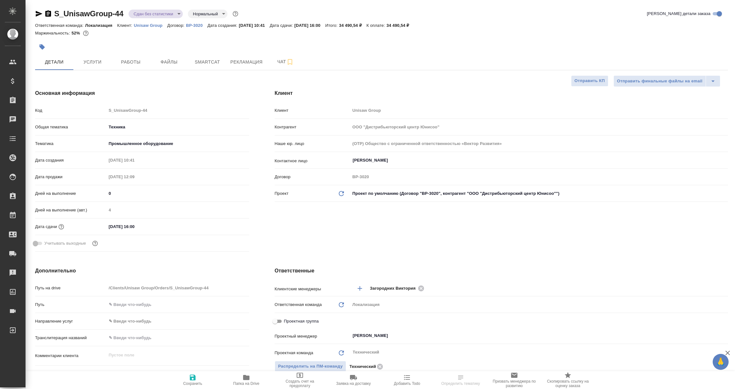
type textarea "x"
click at [199, 26] on p "ВР-3020" at bounding box center [196, 25] width 21 height 5
click at [38, 11] on icon "button" at bounding box center [39, 14] width 8 height 8
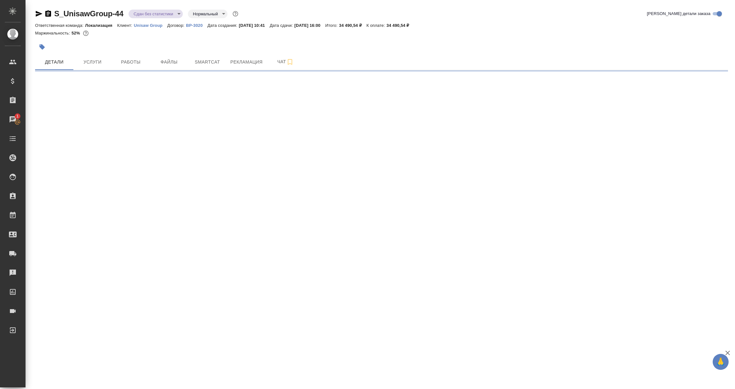
select select "RU"
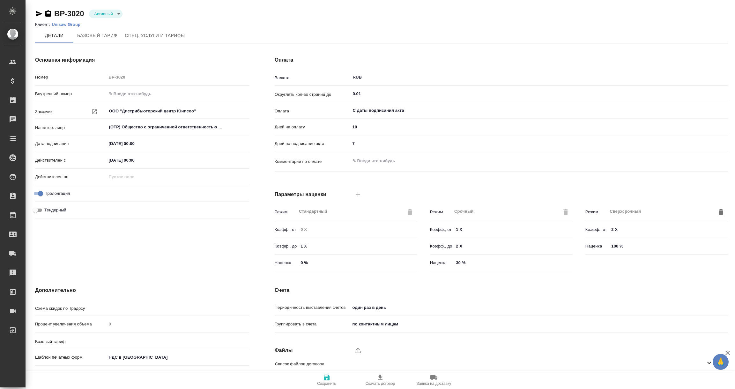
type input "Новый, 2022 (руб.)"
type input "Стандартный шаблон - [PHONE_NUMBER] - ВЫБЕРИ МЕНЯ!"
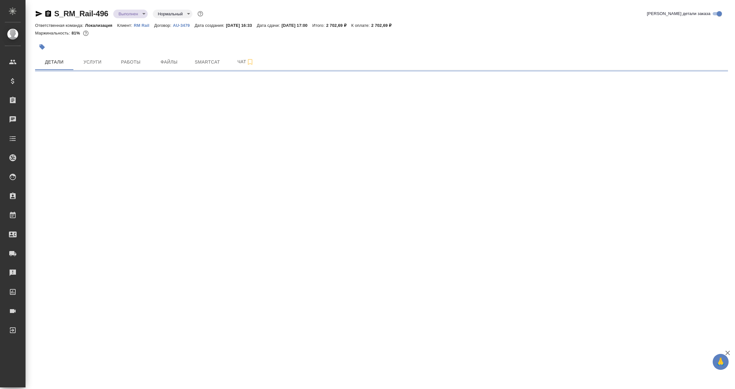
select select "RU"
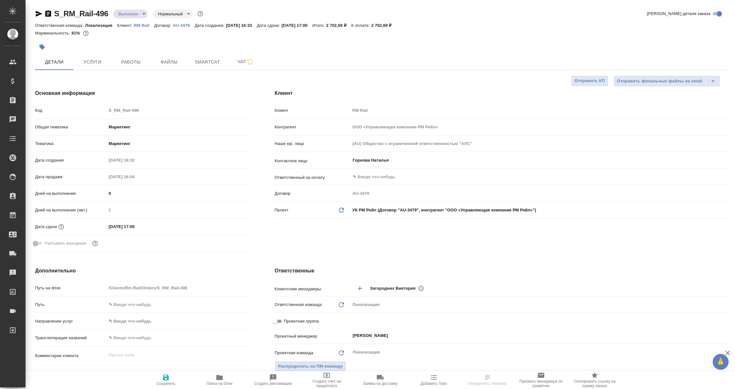
type textarea "x"
click at [35, 12] on icon "button" at bounding box center [39, 14] width 8 height 8
type textarea "x"
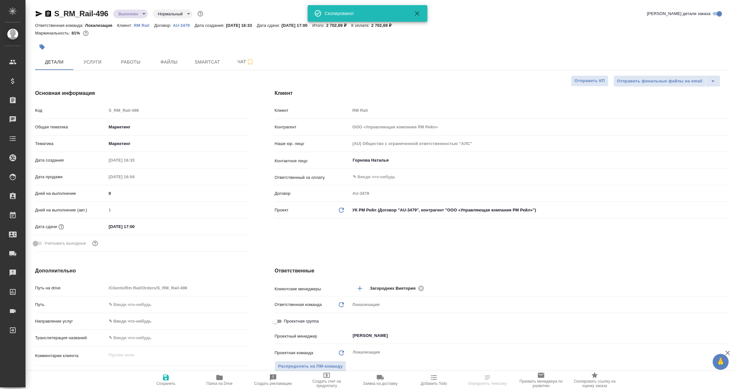
type textarea "x"
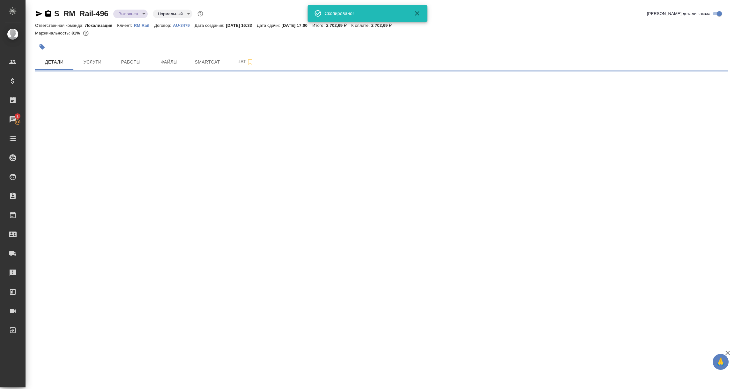
select select "RU"
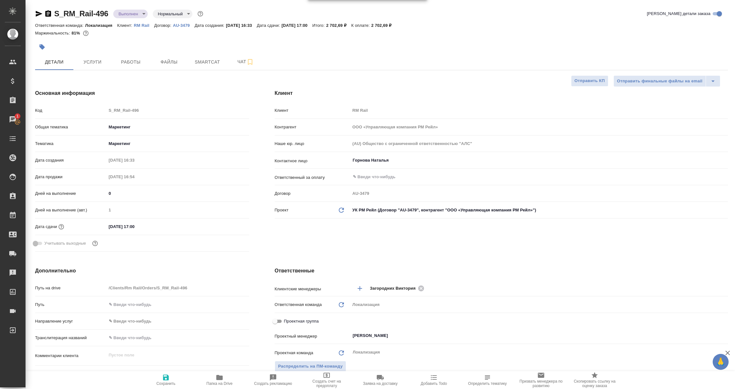
type textarea "x"
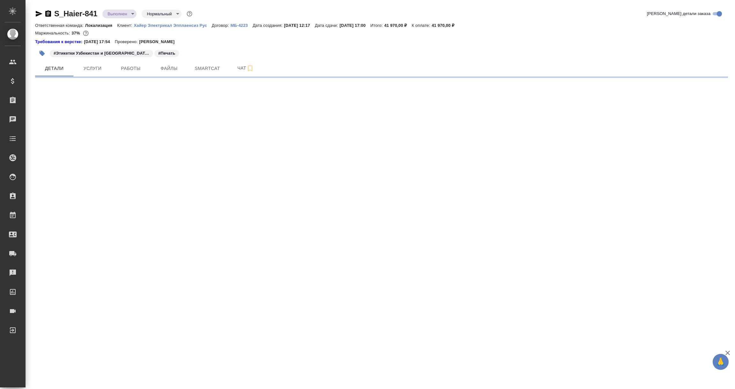
select select "RU"
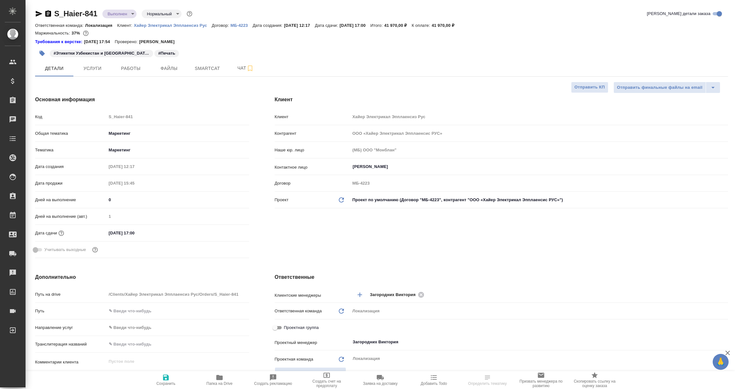
type textarea "x"
click at [35, 11] on icon "button" at bounding box center [39, 14] width 8 height 8
type textarea "x"
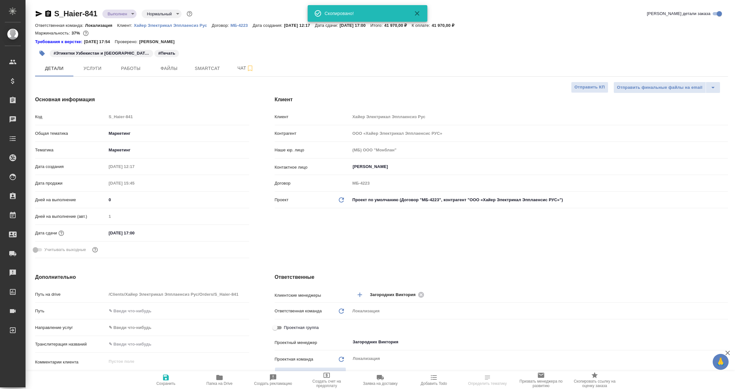
type textarea "x"
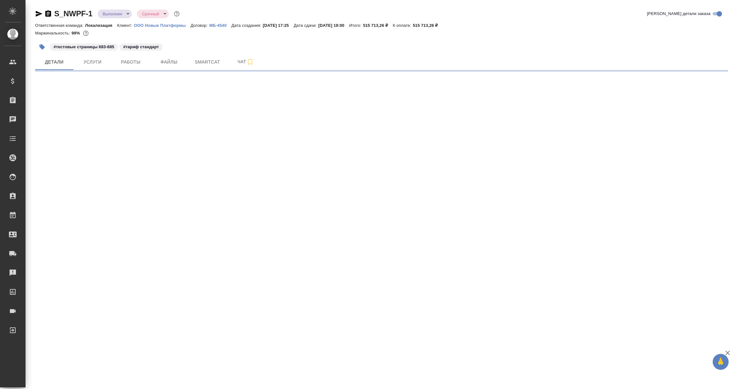
select select "RU"
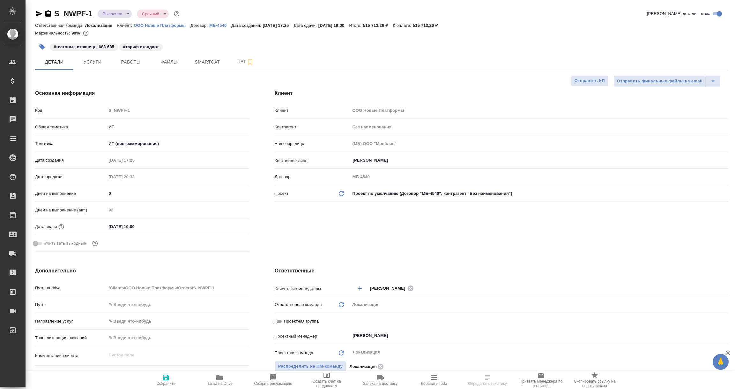
type textarea "x"
click at [38, 13] on icon "button" at bounding box center [39, 14] width 7 height 6
type textarea "x"
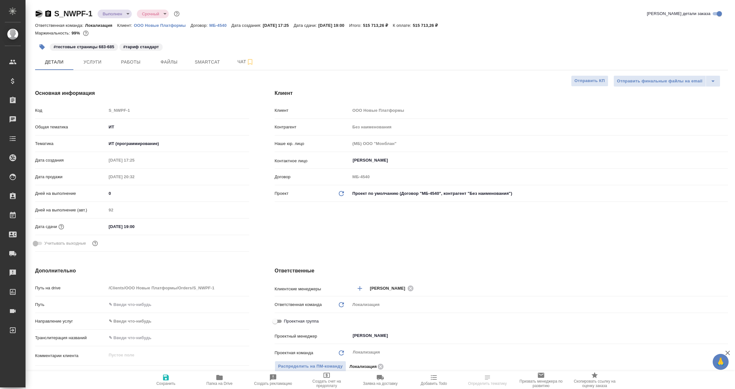
type textarea "x"
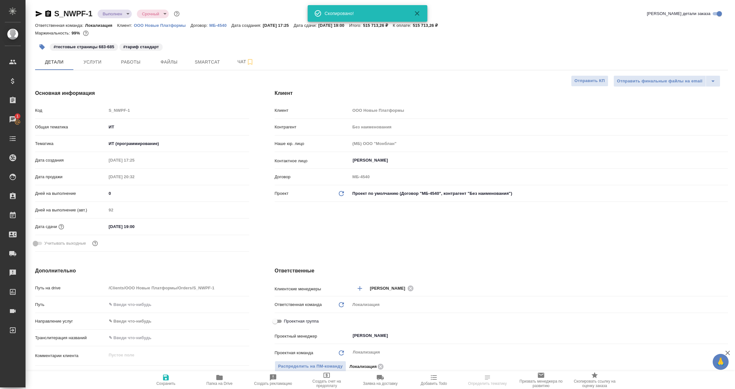
select select "RU"
type textarea "x"
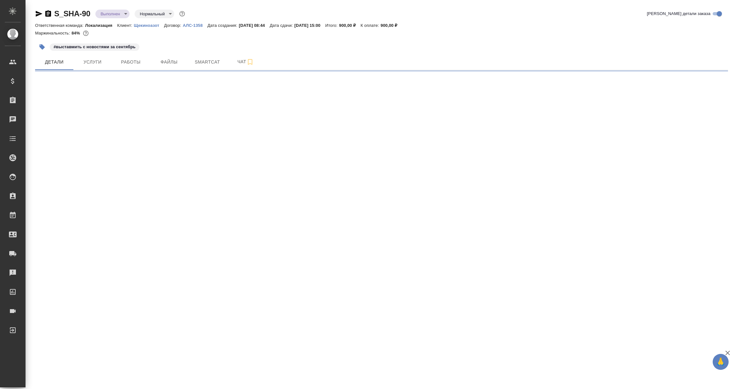
select select "RU"
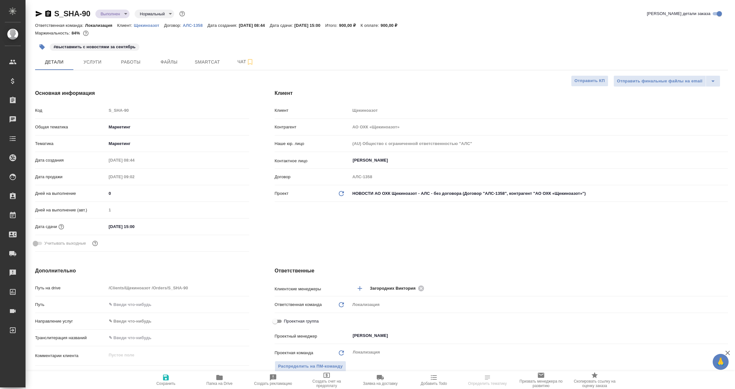
type textarea "x"
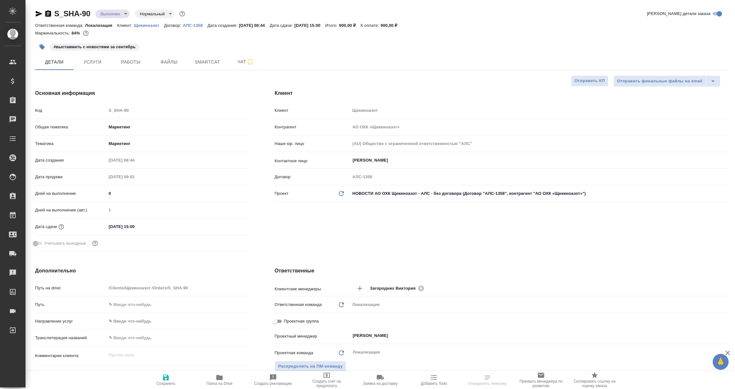
type textarea "x"
click at [147, 25] on p "Щекиноазот" at bounding box center [149, 25] width 30 height 5
select select "RU"
type textarea "x"
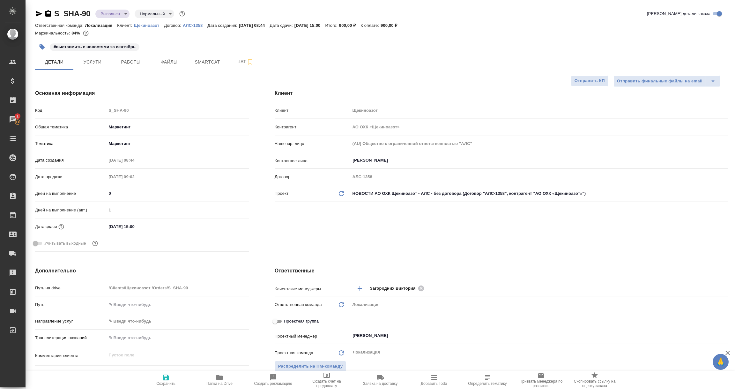
type textarea "x"
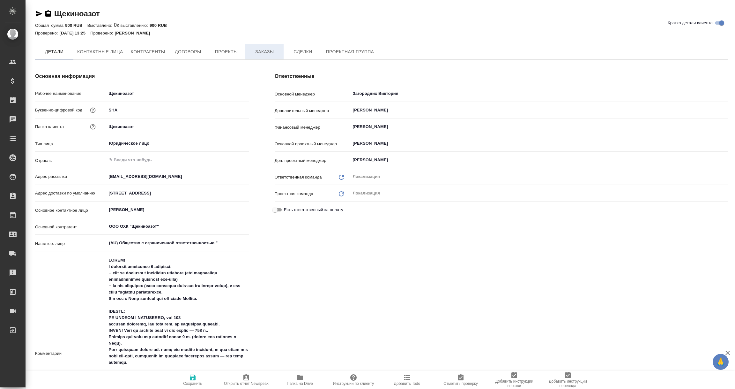
type textarea "x"
click at [260, 53] on span "Заказы" at bounding box center [264, 52] width 31 height 8
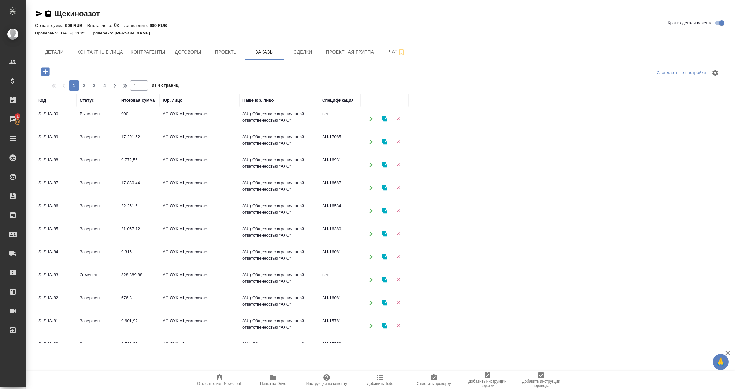
click at [333, 119] on td "нет" at bounding box center [339, 119] width 41 height 22
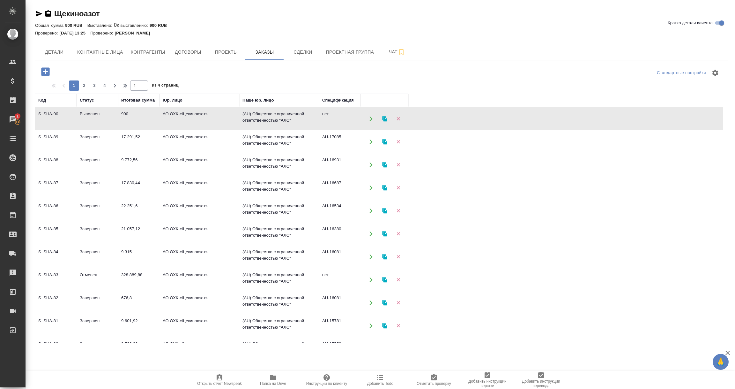
click at [333, 119] on td "нет" at bounding box center [339, 119] width 41 height 22
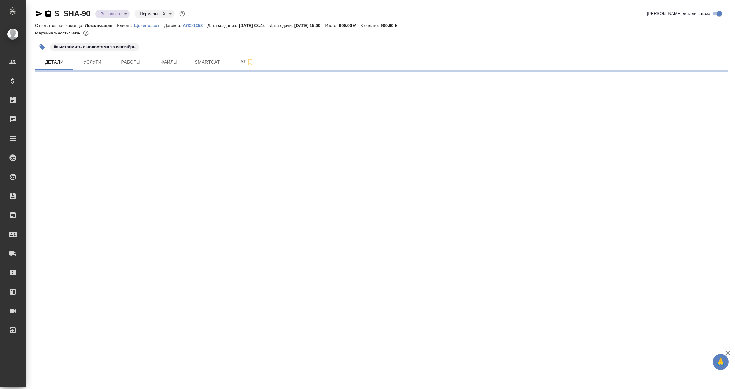
select select "RU"
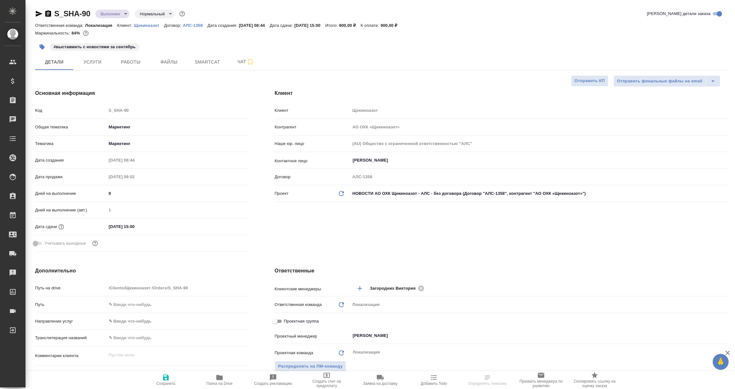
type textarea "x"
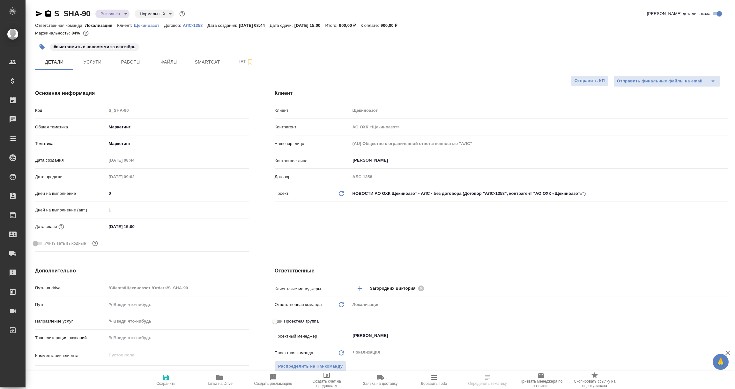
type textarea "x"
click at [37, 14] on icon "button" at bounding box center [39, 14] width 7 height 6
select select "RU"
type textarea "x"
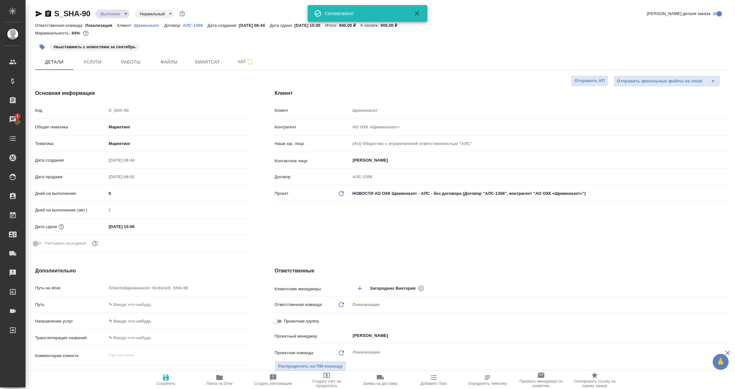
type textarea "x"
click at [37, 14] on icon "button" at bounding box center [39, 14] width 7 height 6
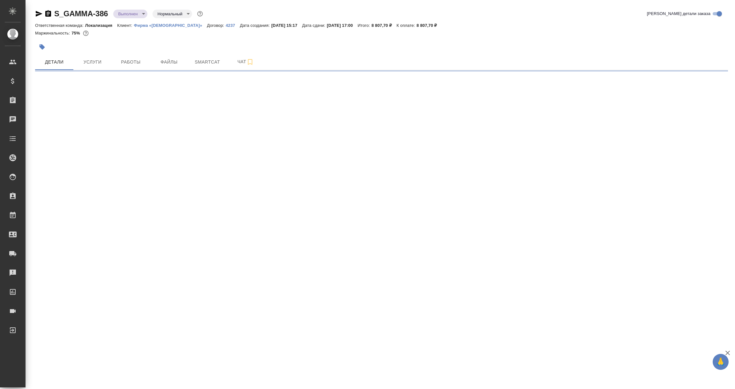
select select "RU"
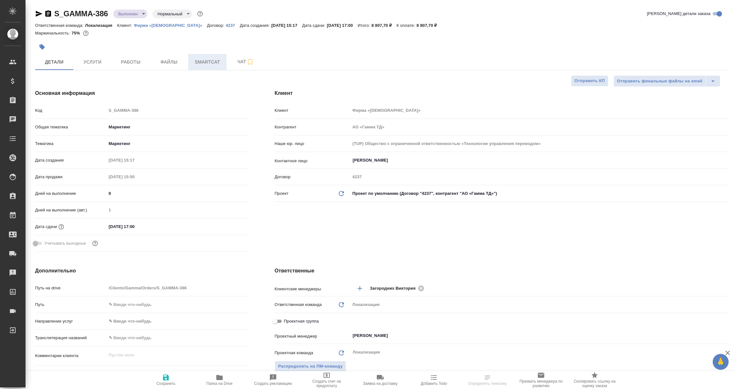
type textarea "x"
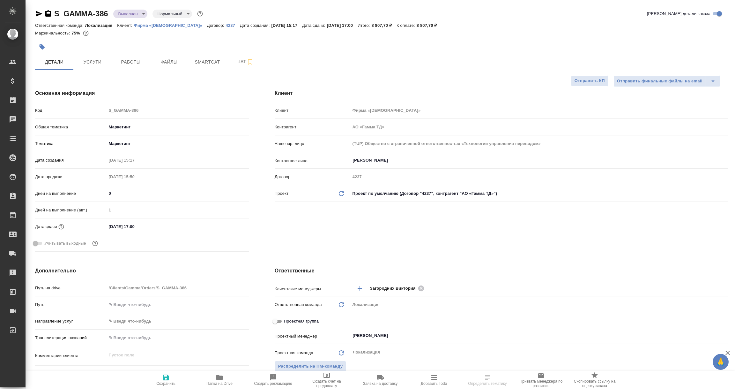
type textarea "x"
click at [139, 24] on p "Фирма «[DEMOGRAPHIC_DATA]»" at bounding box center [170, 25] width 73 height 5
select select "RU"
type textarea "x"
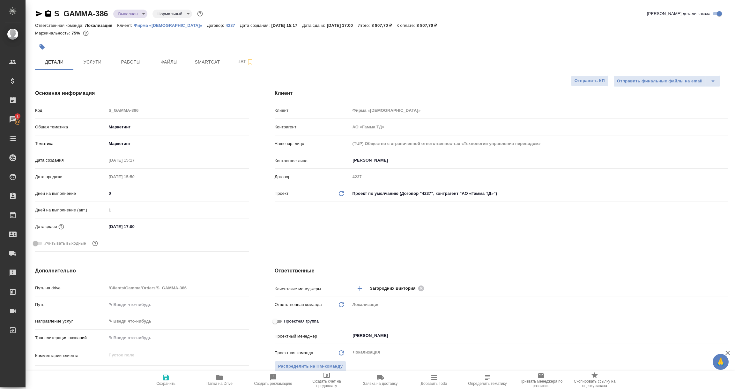
type textarea "x"
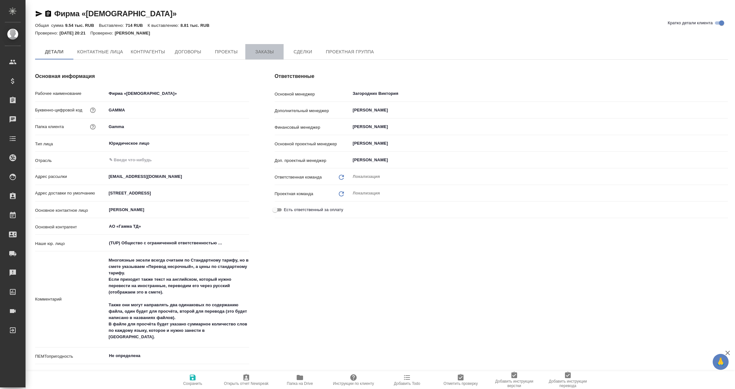
click at [264, 51] on span "Заказы" at bounding box center [264, 52] width 31 height 8
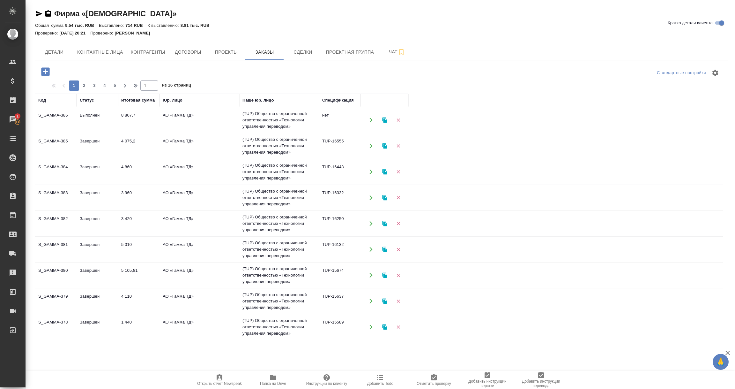
click at [323, 120] on td "нет" at bounding box center [339, 120] width 41 height 22
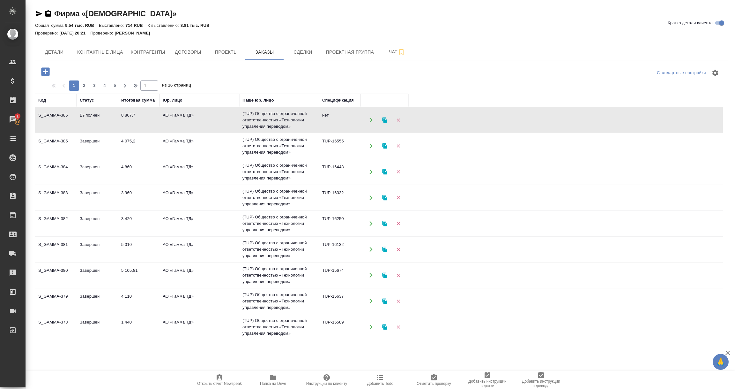
click at [323, 120] on td "нет" at bounding box center [339, 120] width 41 height 22
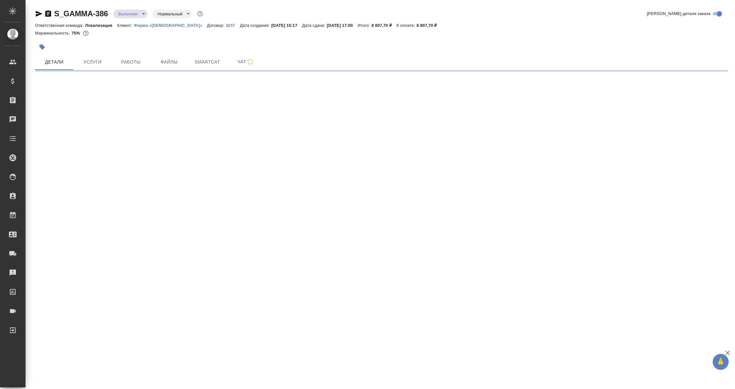
select select "RU"
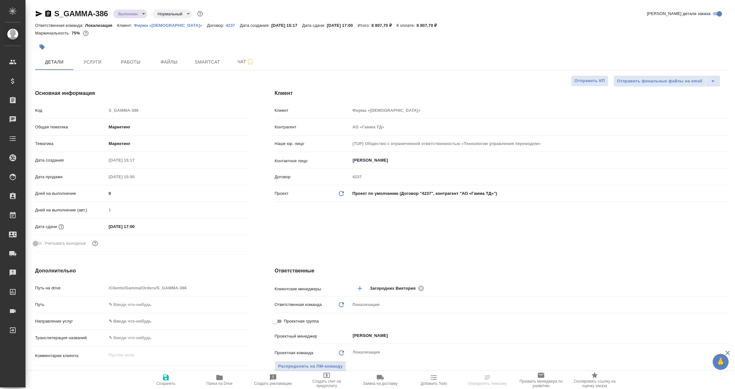
type textarea "x"
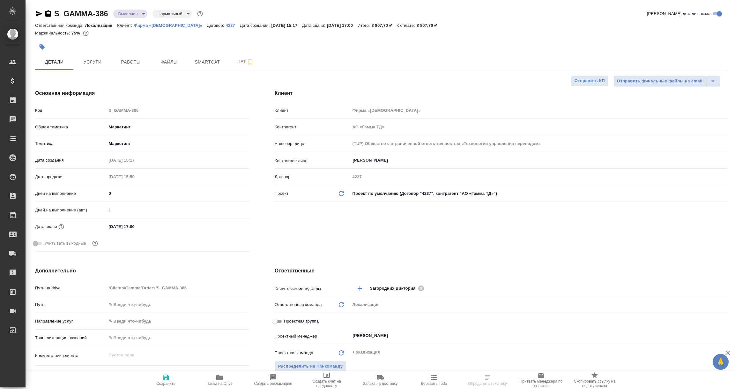
type textarea "x"
click at [39, 11] on icon "button" at bounding box center [39, 14] width 8 height 8
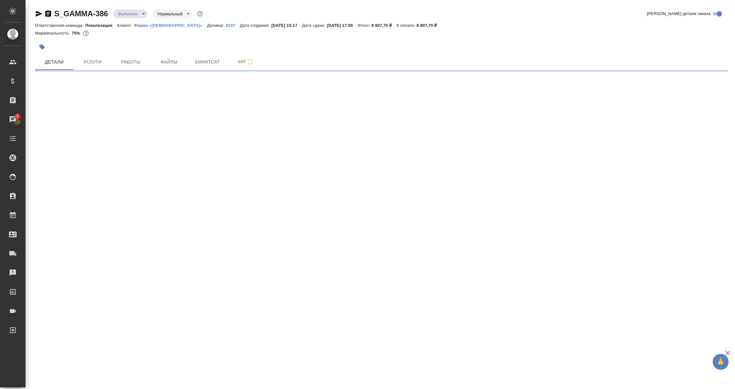
select select "RU"
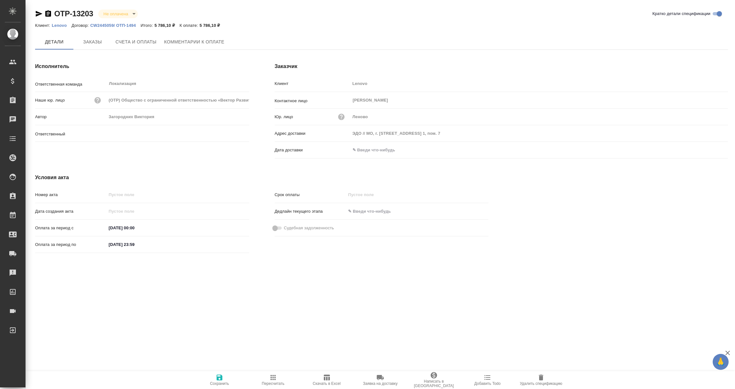
type input "Загородних Виктория"
click at [379, 152] on input "text" at bounding box center [378, 149] width 56 height 9
click at [708, 150] on icon "button" at bounding box center [710, 150] width 8 height 8
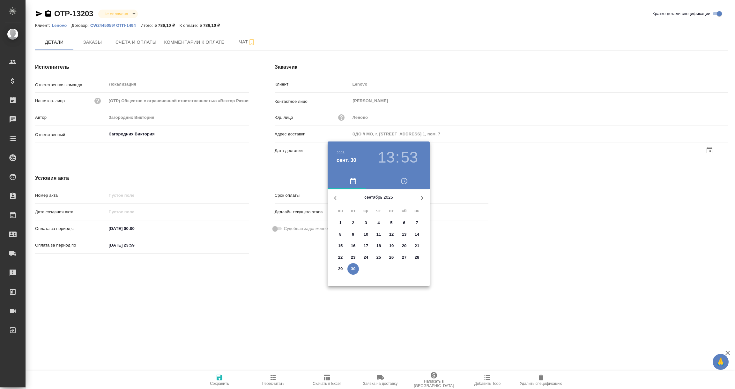
click at [356, 267] on span "30" at bounding box center [353, 269] width 11 height 6
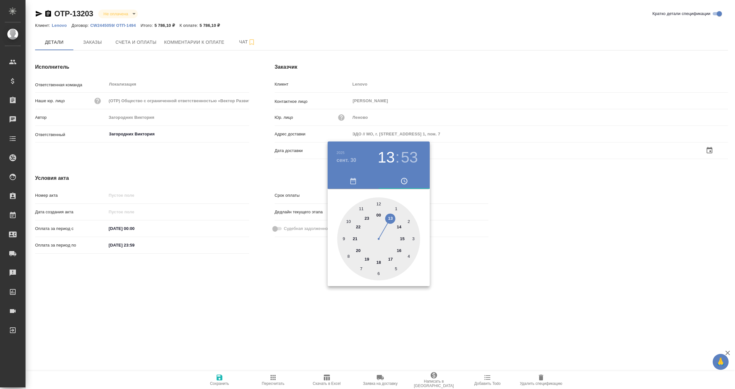
type input "30.09.2025 13:53"
click at [333, 308] on div at bounding box center [367, 194] width 735 height 389
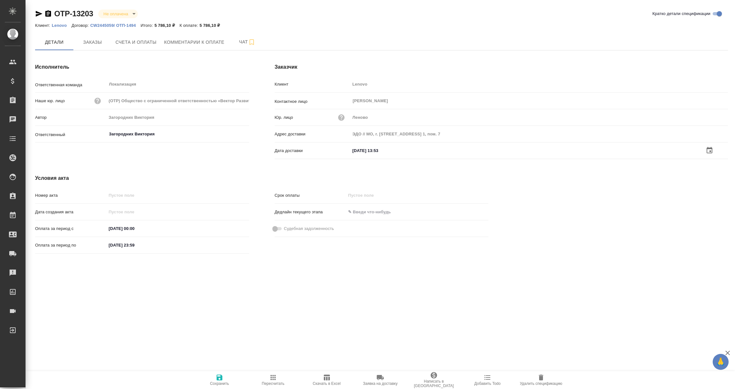
click at [217, 378] on icon "button" at bounding box center [220, 377] width 6 height 6
drag, startPoint x: 0, startPoint y: 0, endPoint x: 94, endPoint y: 41, distance: 102.2
click at [94, 41] on span "Заказы" at bounding box center [92, 42] width 31 height 8
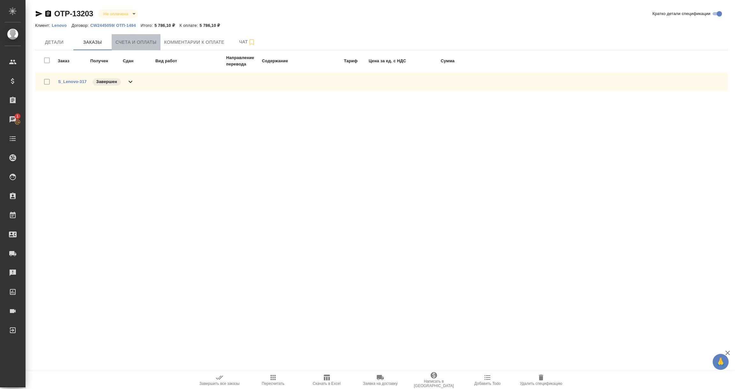
click at [127, 41] on span "Счета и оплаты" at bounding box center [136, 42] width 41 height 8
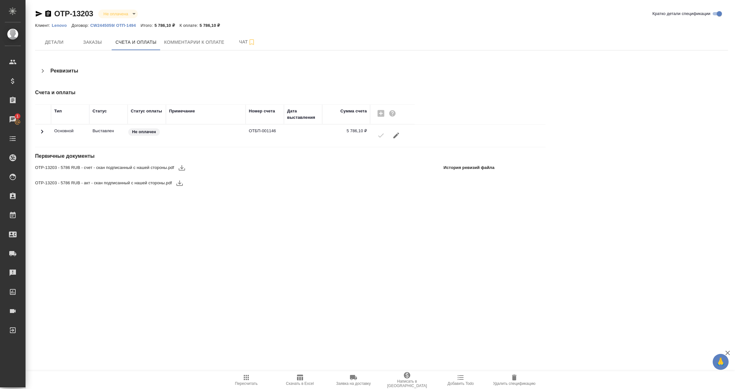
click at [183, 168] on icon "button" at bounding box center [182, 168] width 8 height 8
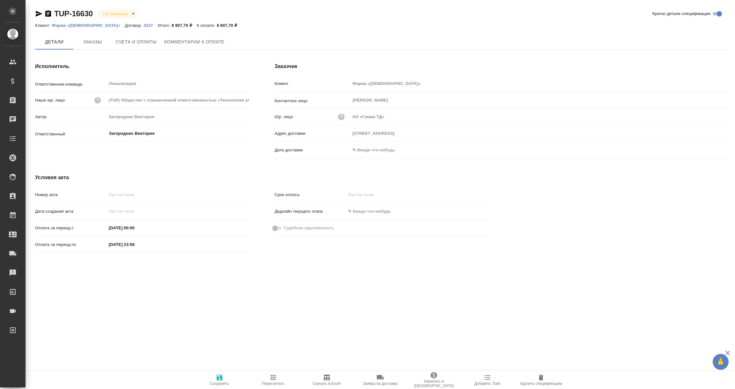
click at [129, 39] on span "Счета и оплаты" at bounding box center [136, 42] width 41 height 8
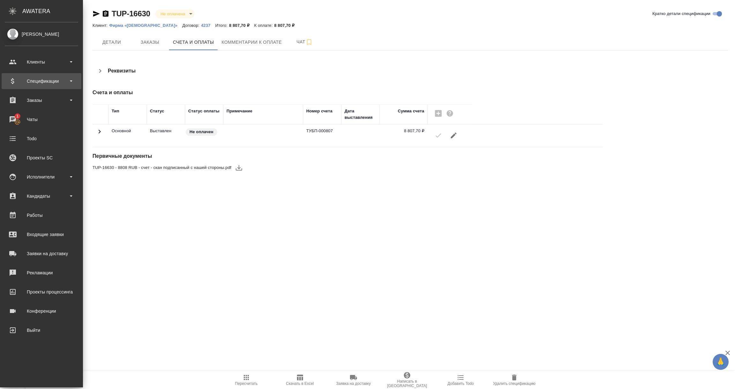
click at [37, 84] on div "Спецификации" at bounding box center [41, 81] width 73 height 10
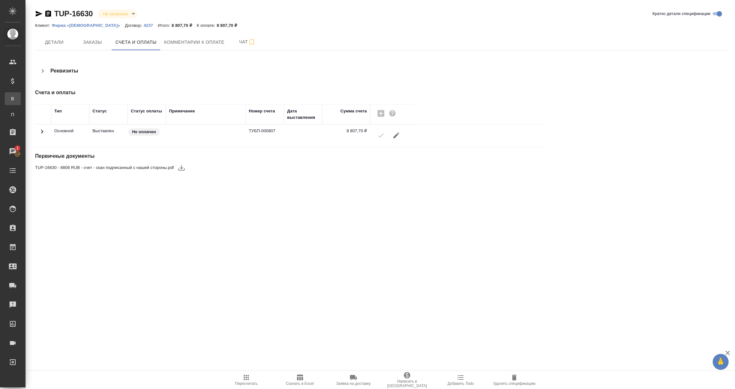
click at [10, 95] on div "Все спецификации" at bounding box center [5, 98] width 10 height 6
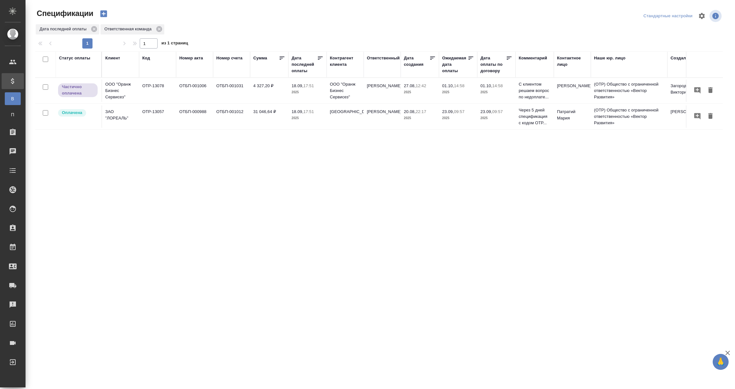
click at [298, 65] on div "Дата последней оплаты" at bounding box center [305, 64] width 26 height 19
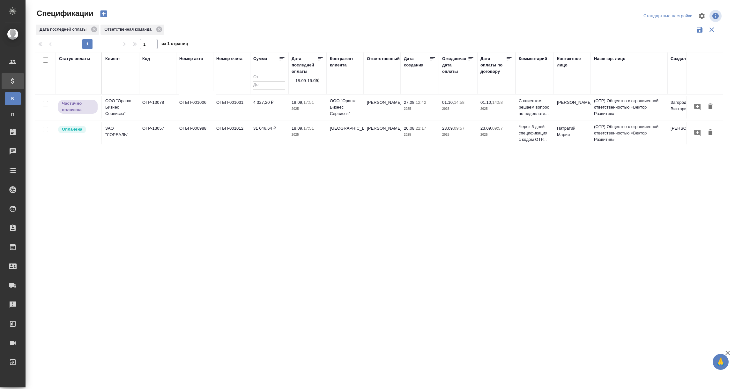
click at [306, 84] on input "18.09-19.09" at bounding box center [310, 80] width 28 height 9
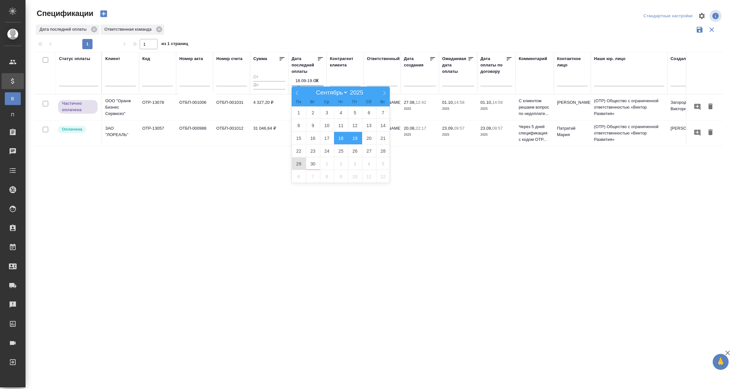
click at [295, 163] on span "29" at bounding box center [299, 163] width 14 height 12
click at [315, 164] on span "30" at bounding box center [313, 163] width 14 height 12
type div "2025-09-28T21:00:00.000Z — 2025-09-29T21:00:00.000Z"
type input "29.09-30.09"
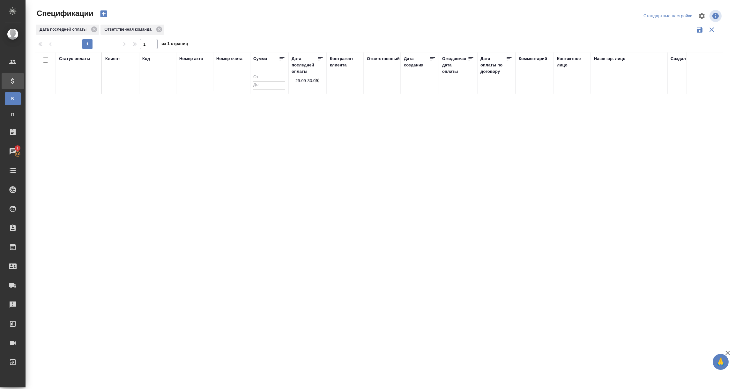
scroll to position [0, 140]
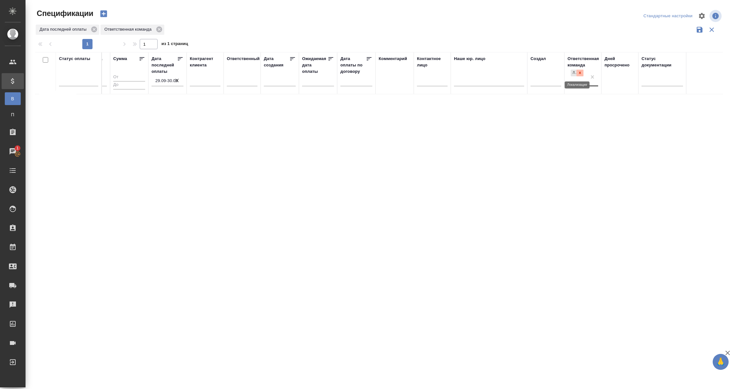
click at [580, 70] on div at bounding box center [580, 73] width 7 height 7
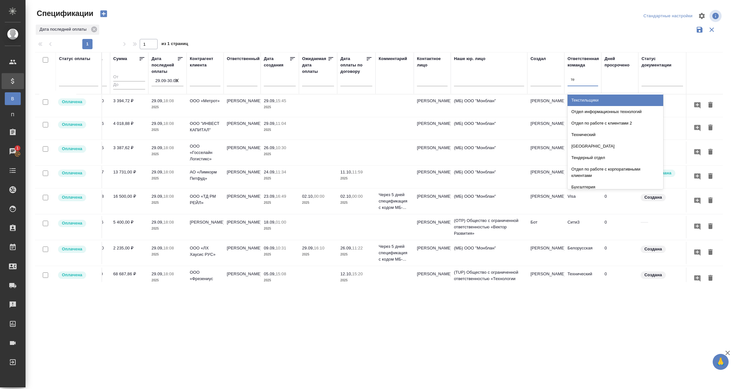
type input "тех"
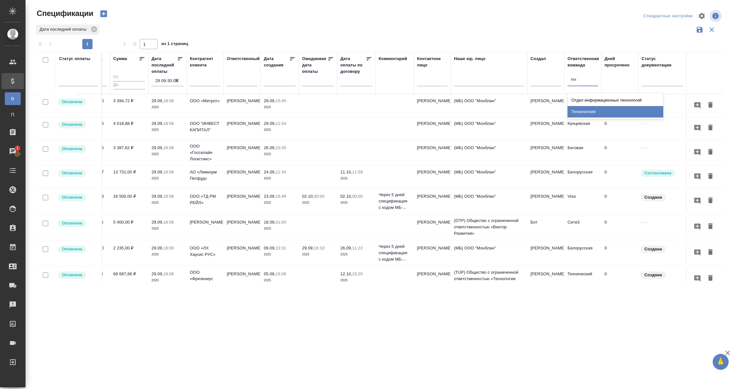
click at [579, 115] on div "Технический" at bounding box center [616, 111] width 96 height 11
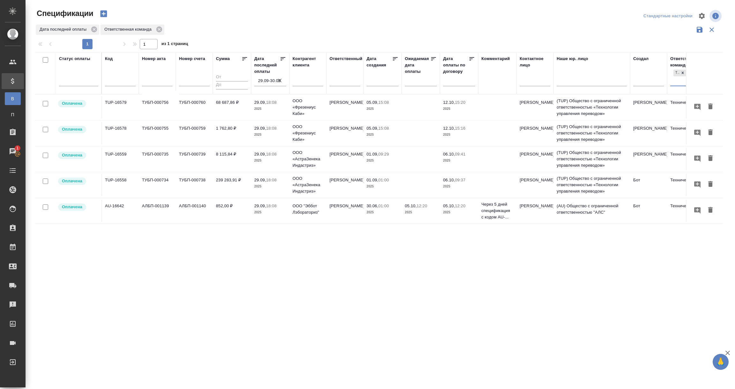
scroll to position [0, 0]
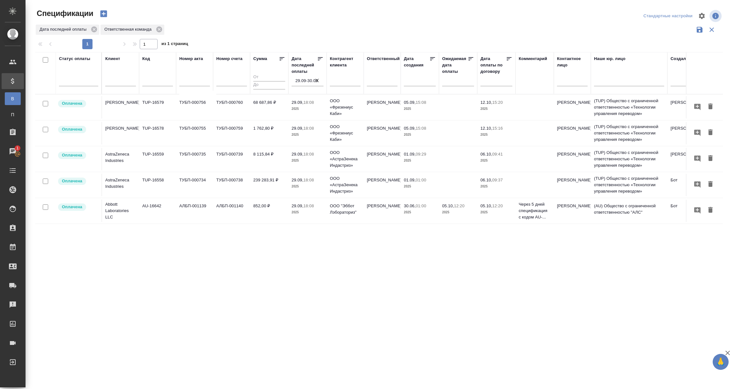
click at [303, 346] on div ".cls-1 fill:#fff; AWATERA Vorobyova Ekaterina Клиенты Спецификации В Все специф…" at bounding box center [367, 194] width 735 height 389
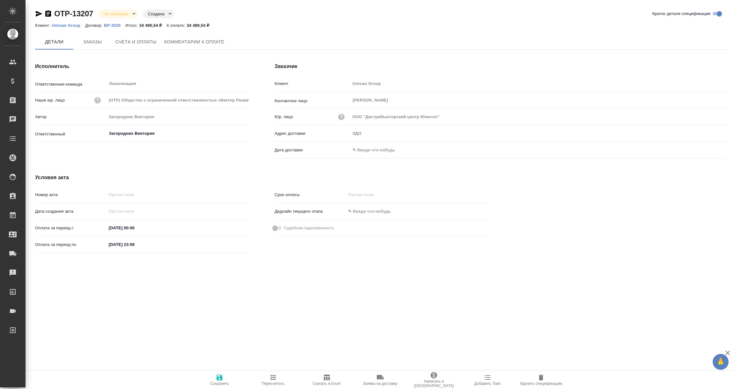
click at [373, 152] on input "text" at bounding box center [378, 149] width 56 height 9
click at [707, 149] on icon "button" at bounding box center [710, 149] width 6 height 6
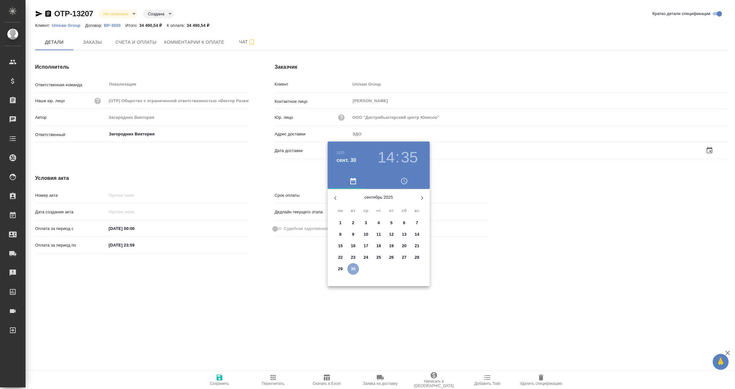
click at [353, 266] on p "30" at bounding box center [353, 269] width 5 height 6
type input "[DATE] 14:35"
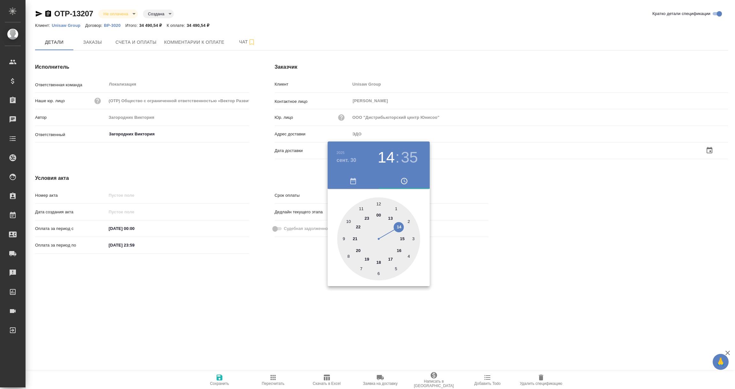
drag, startPoint x: 311, startPoint y: 314, endPoint x: 259, endPoint y: 337, distance: 56.0
click at [310, 314] on div at bounding box center [367, 194] width 735 height 389
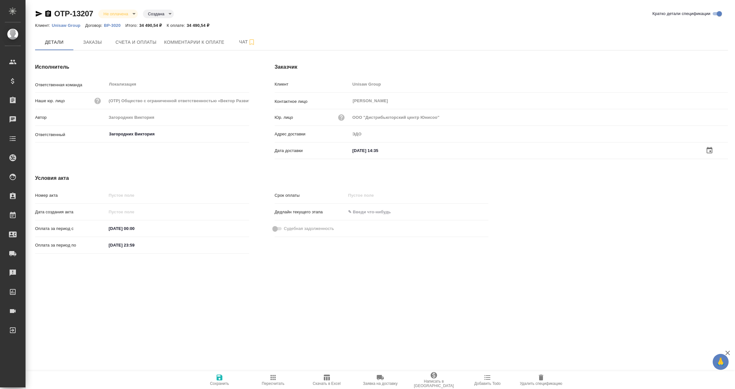
click at [220, 381] on span "Сохранить" at bounding box center [219, 383] width 19 height 4
